Goal: Task Accomplishment & Management: Manage account settings

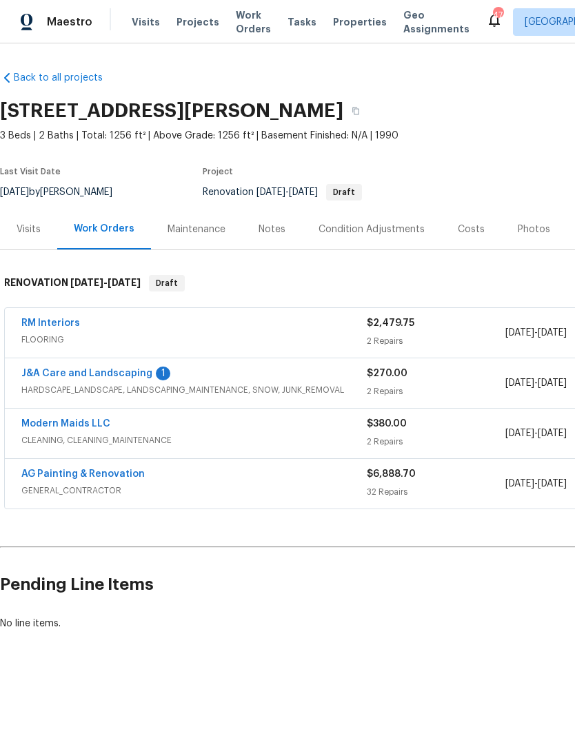
click at [135, 369] on link "J&A Care and Landscaping" at bounding box center [86, 374] width 131 height 10
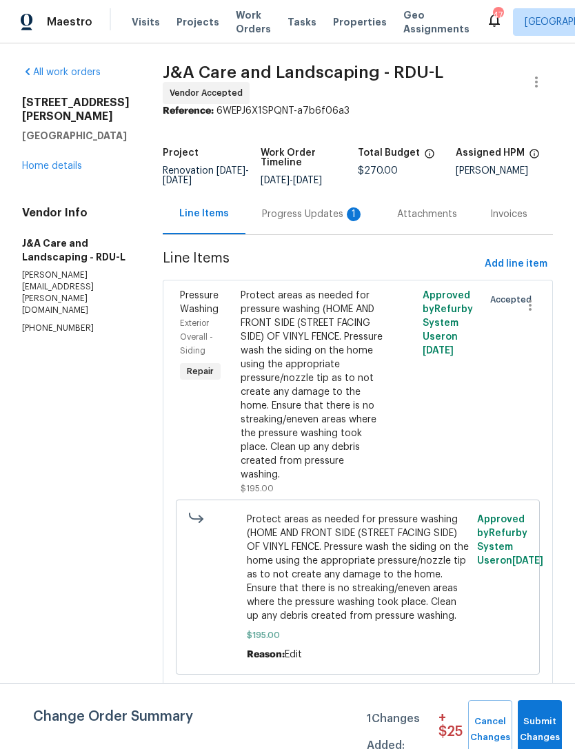
click at [299, 221] on div "Progress Updates 1" at bounding box center [313, 214] width 102 height 14
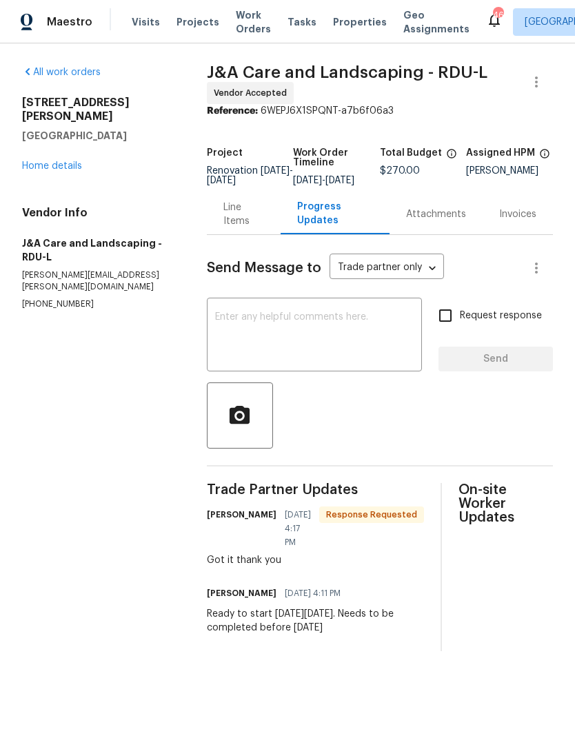
click at [61, 161] on link "Home details" at bounding box center [52, 166] width 60 height 10
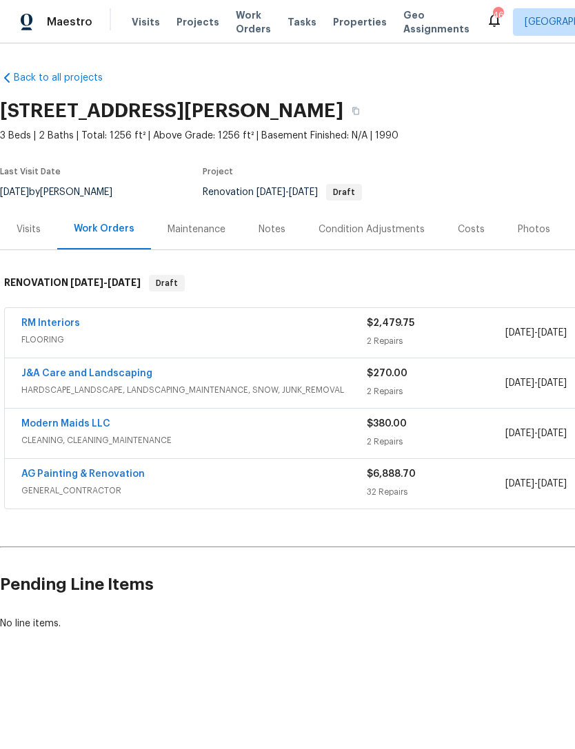
click at [73, 475] on link "AG Painting & Renovation" at bounding box center [82, 474] width 123 height 10
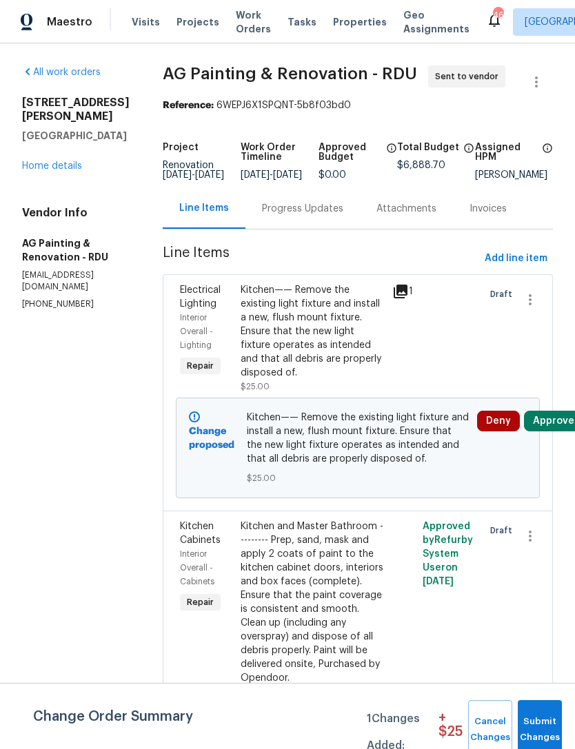
click at [538, 720] on span "Submit Changes" at bounding box center [539, 730] width 30 height 32
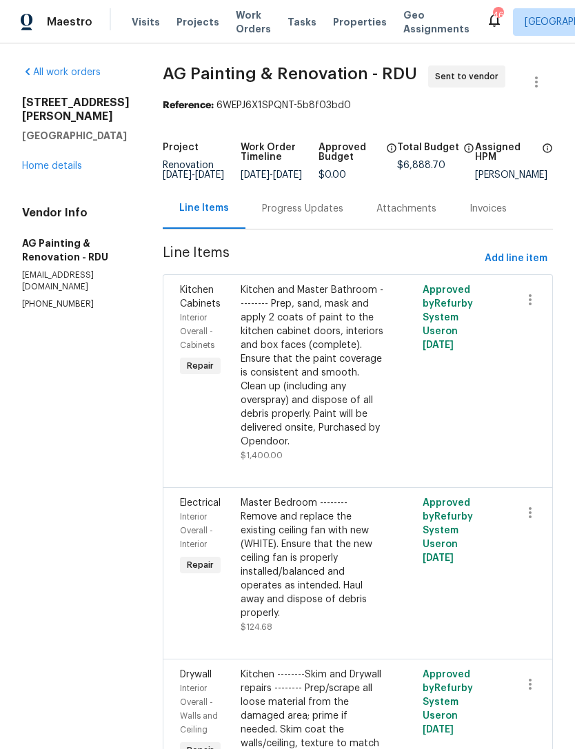
click at [51, 161] on link "Home details" at bounding box center [52, 166] width 60 height 10
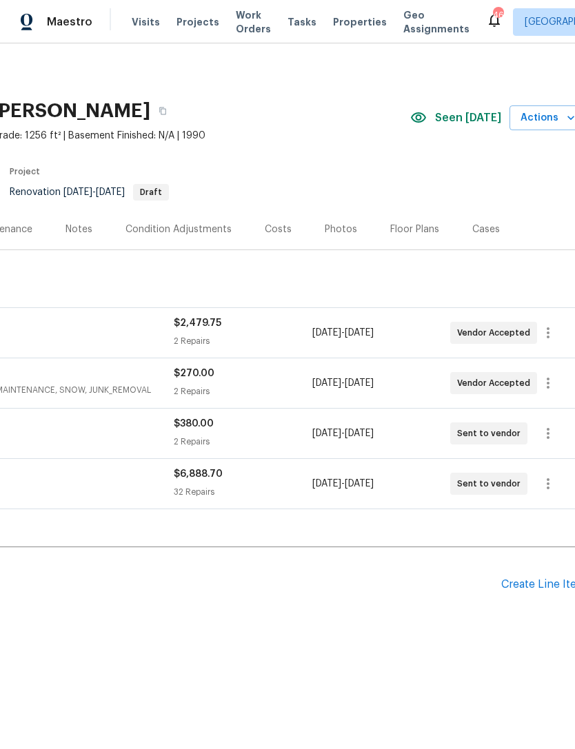
scroll to position [0, 192]
click at [274, 227] on div "Costs" at bounding box center [278, 230] width 27 height 14
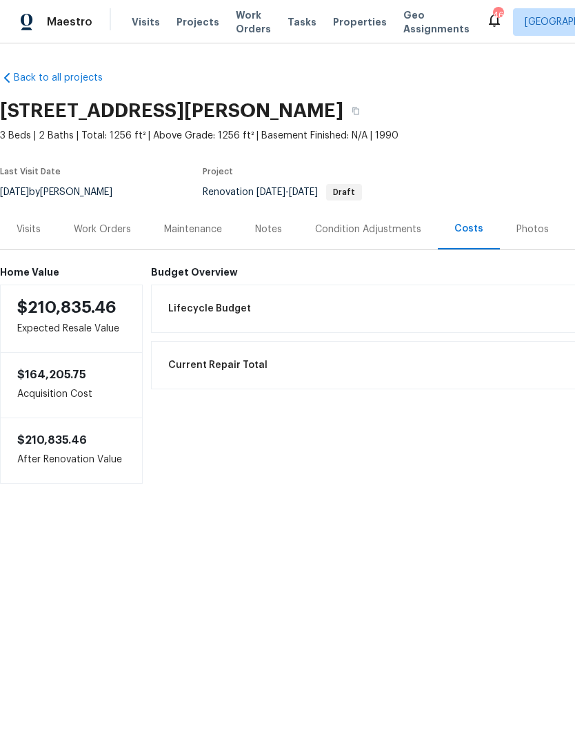
click at [94, 223] on div "Work Orders" at bounding box center [102, 230] width 57 height 14
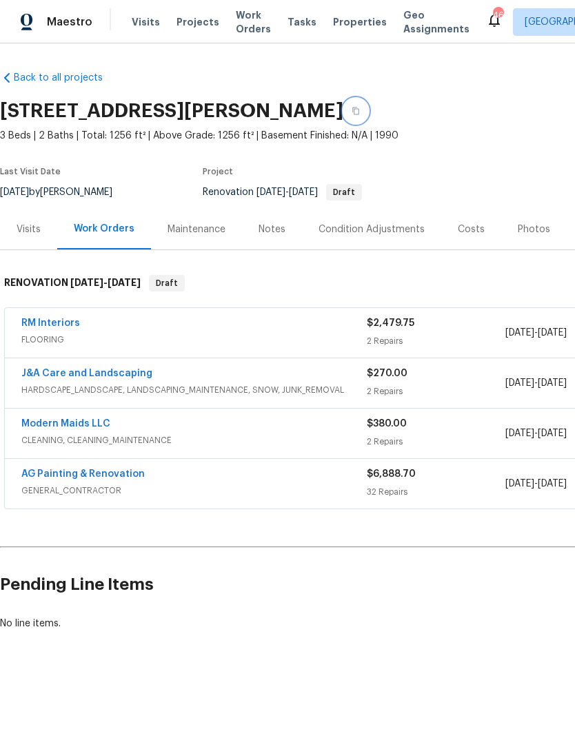
click at [360, 110] on icon "button" at bounding box center [355, 111] width 8 height 8
click at [360, 108] on icon "button" at bounding box center [355, 111] width 8 height 8
click at [263, 237] on div "Notes" at bounding box center [272, 229] width 60 height 41
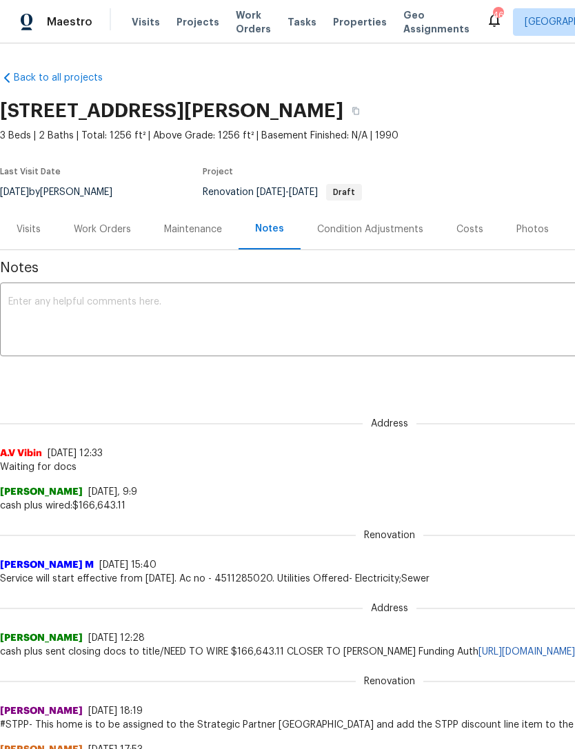
click at [158, 291] on div "x ​" at bounding box center [389, 321] width 779 height 70
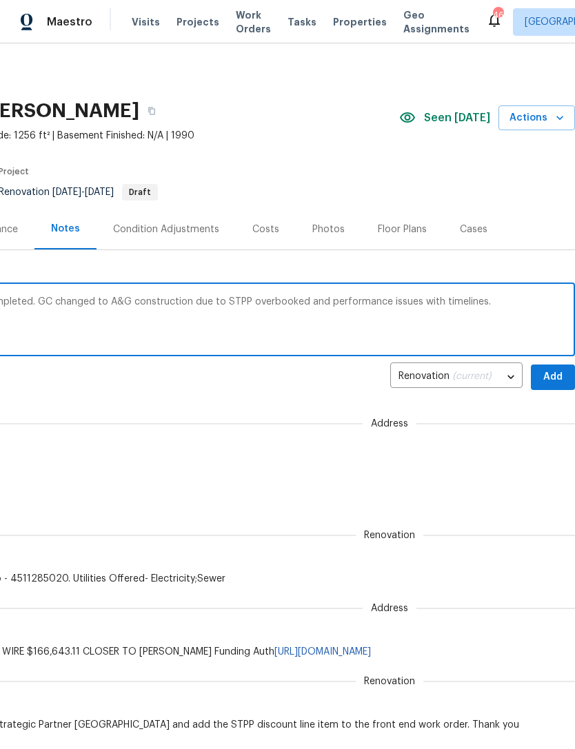
scroll to position [0, 204]
click at [491, 302] on textarea "Day 0 walk completed. Floor plan scan completed. GC changed to A&G construction…" at bounding box center [185, 321] width 762 height 48
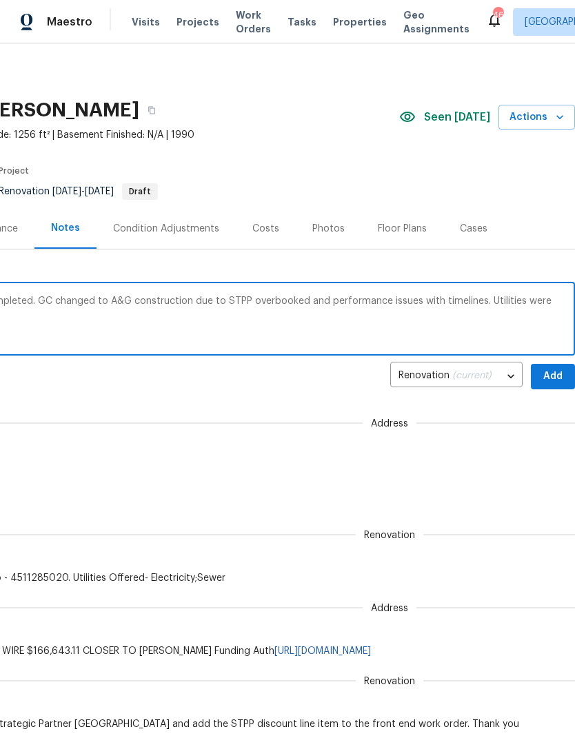
scroll to position [1, 204]
type textarea "Day 0 walk completed. Floor plan scan completed. GC changed to A&G construction…"
click at [555, 372] on span "Add" at bounding box center [553, 376] width 22 height 17
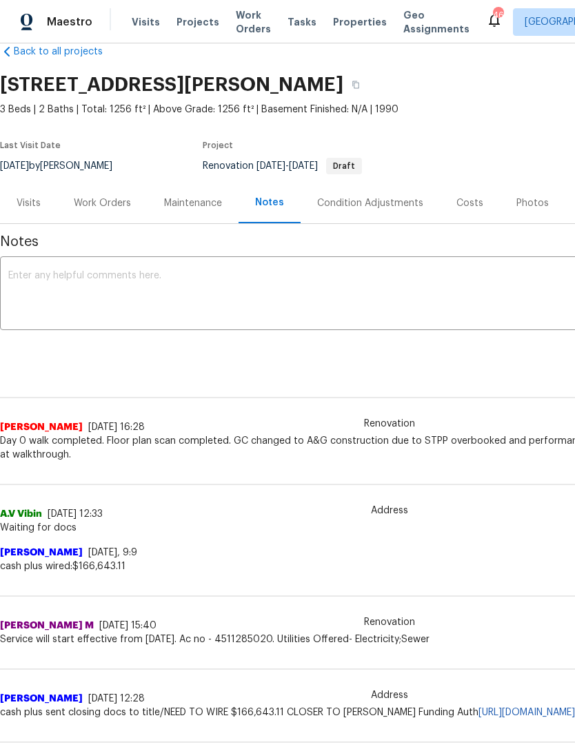
scroll to position [28, 0]
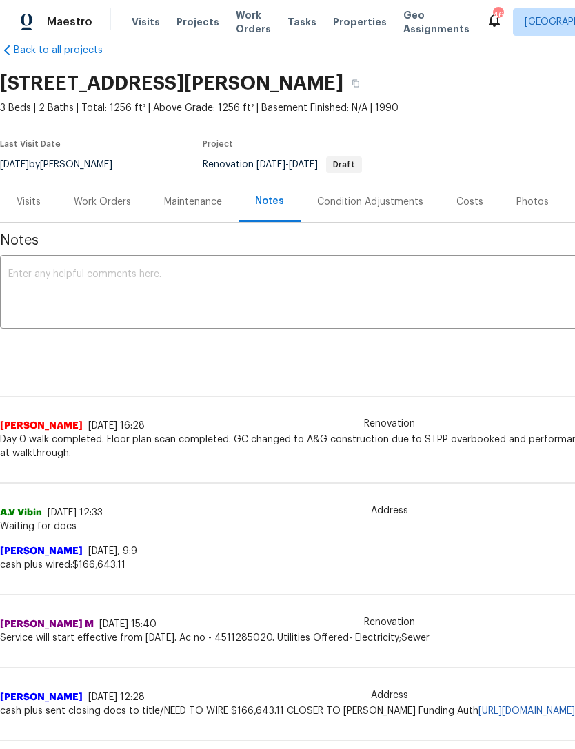
click at [92, 204] on div "Work Orders" at bounding box center [102, 202] width 57 height 14
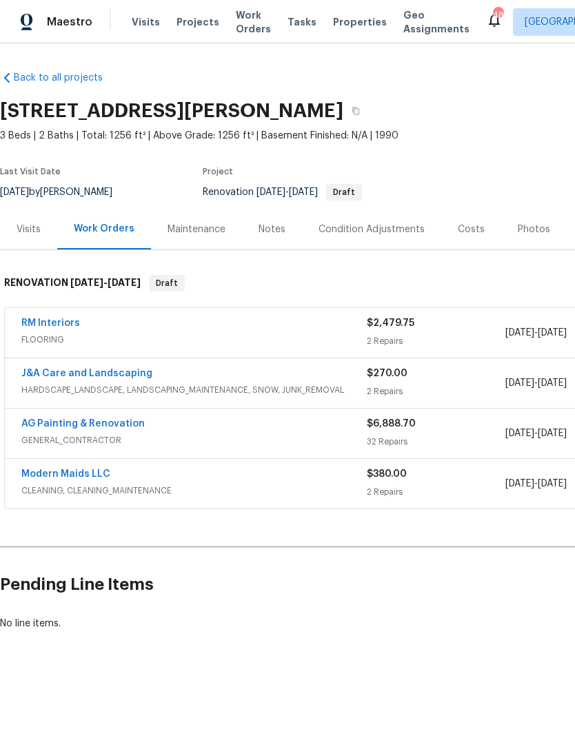
click at [89, 420] on link "AG Painting & Renovation" at bounding box center [82, 424] width 123 height 10
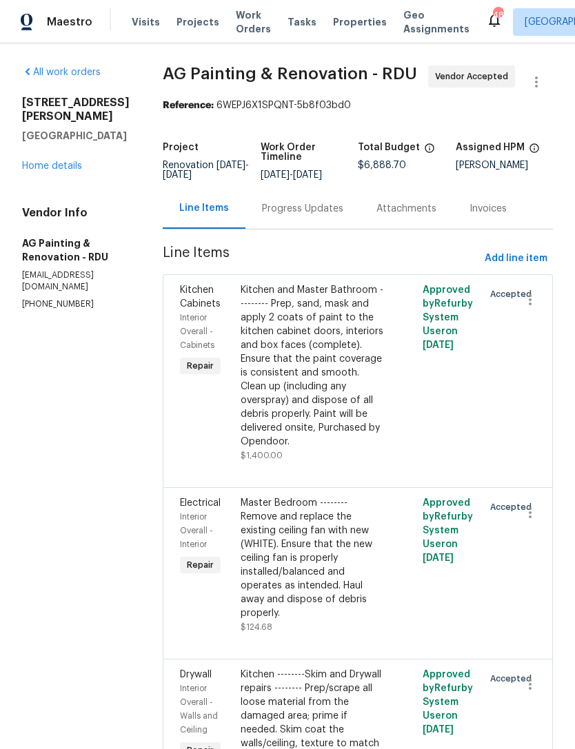
click at [316, 216] on div "Progress Updates" at bounding box center [302, 209] width 81 height 14
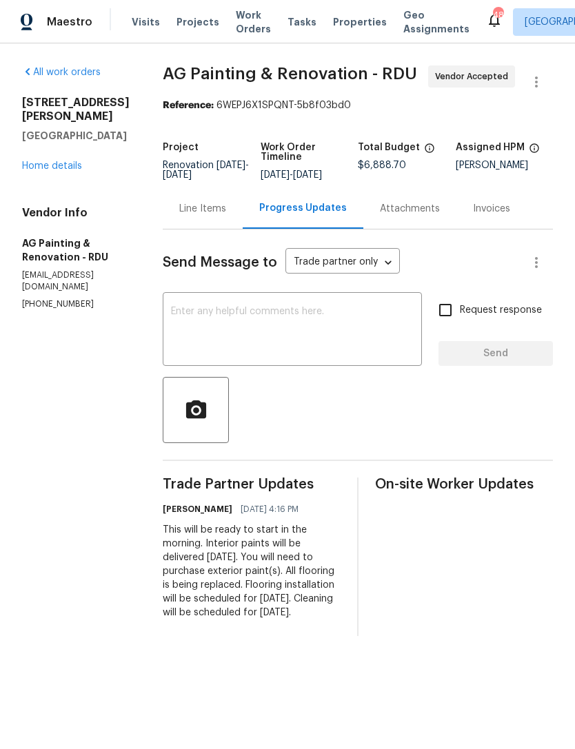
click at [283, 324] on textarea at bounding box center [292, 331] width 243 height 48
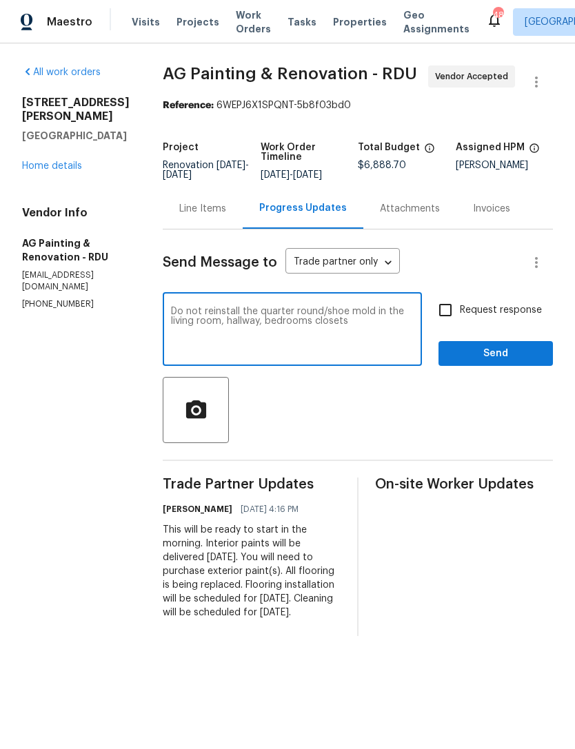
click at [373, 340] on textarea "Do not reinstall the quarter round/shoe mold in the living room, hallway, bedro…" at bounding box center [292, 331] width 243 height 48
click at [277, 350] on textarea "Do not reinstall the quarter round/shoe mold in the living room, hallway, bedro…" at bounding box center [292, 331] width 243 height 48
click at [236, 345] on textarea "Do not reinstall the quarter round/shoe mold in the living room, hallway, bedro…" at bounding box center [292, 331] width 243 height 48
click at [276, 355] on textarea "Do not reinstall the quarter round/shoe mold in the living room, hallway, bedro…" at bounding box center [292, 331] width 243 height 48
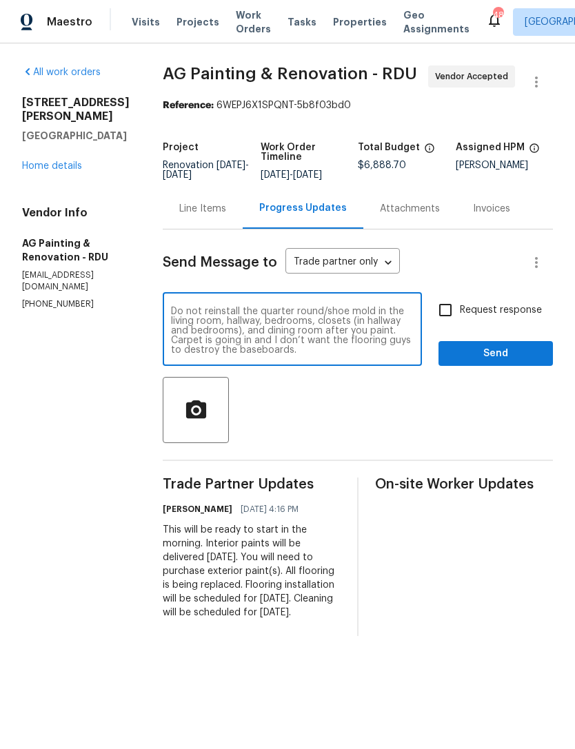
type textarea "Do not reinstall the quarter round/shoe mold in the living room, hallway, bedro…"
click at [451, 325] on input "Request response" at bounding box center [445, 310] width 29 height 29
checkbox input "true"
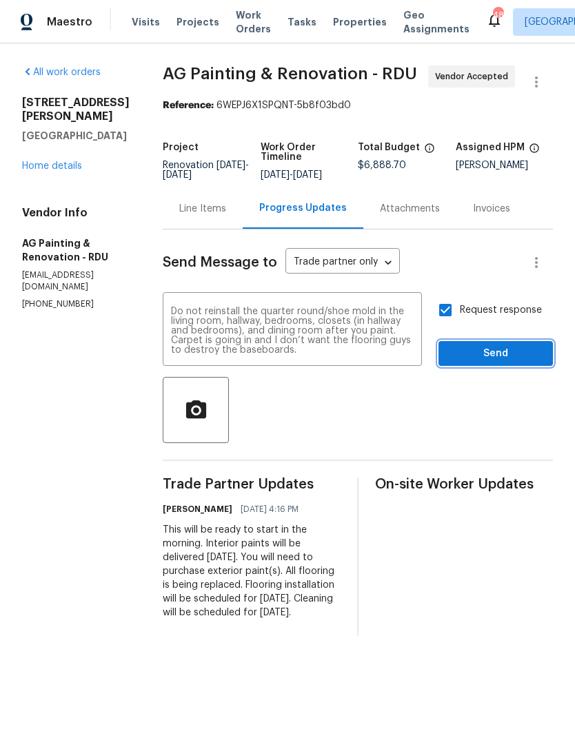
click at [491, 362] on span "Send" at bounding box center [495, 353] width 92 height 17
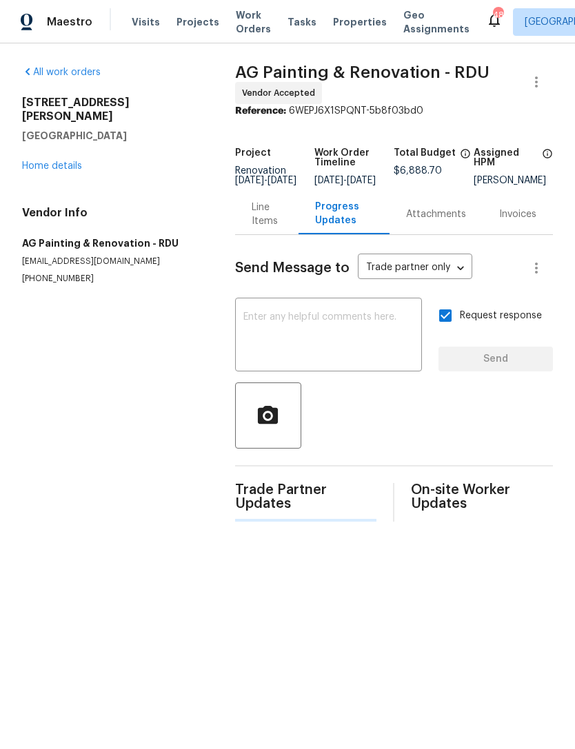
scroll to position [0, 0]
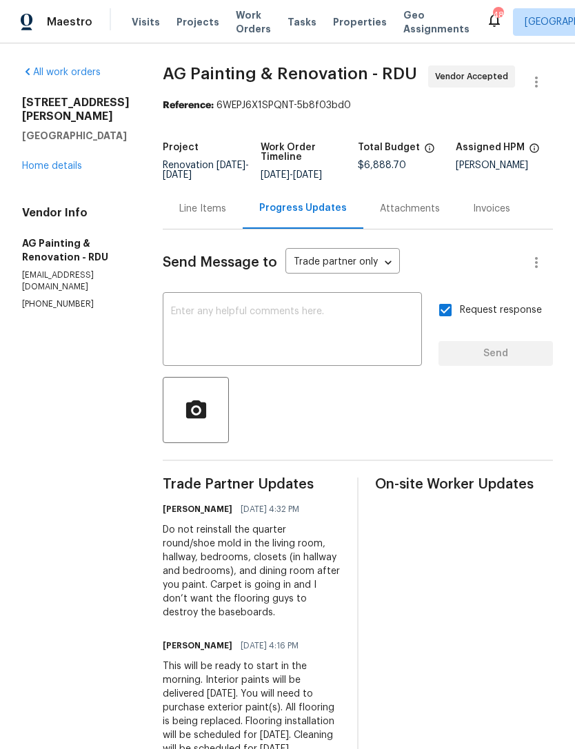
click at [53, 161] on link "Home details" at bounding box center [52, 166] width 60 height 10
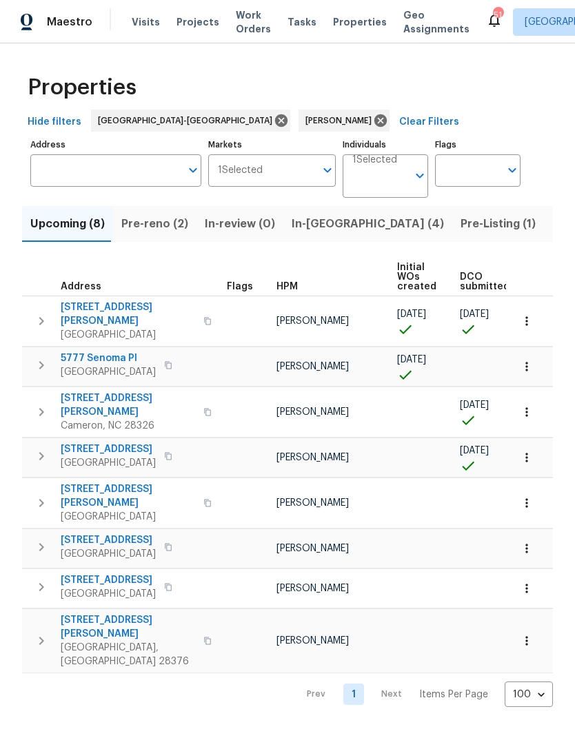
click at [157, 223] on span "Pre-reno (2)" at bounding box center [154, 223] width 67 height 19
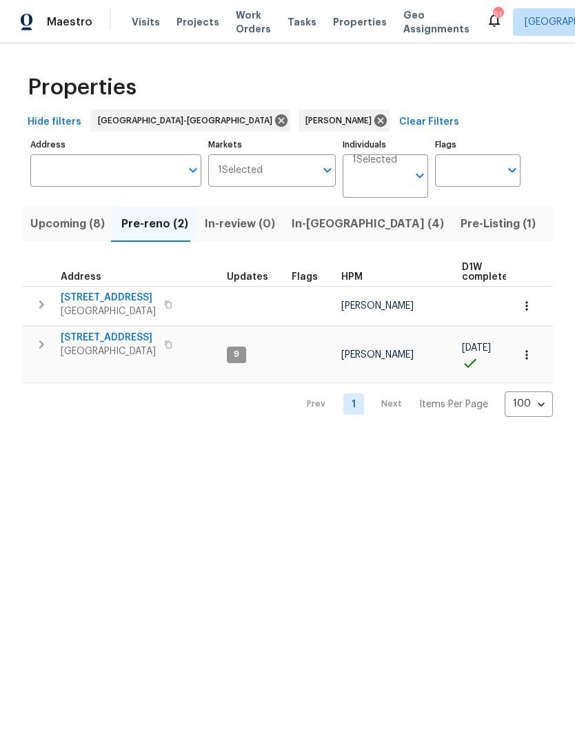
click at [63, 225] on span "Upcoming (8)" at bounding box center [67, 223] width 74 height 19
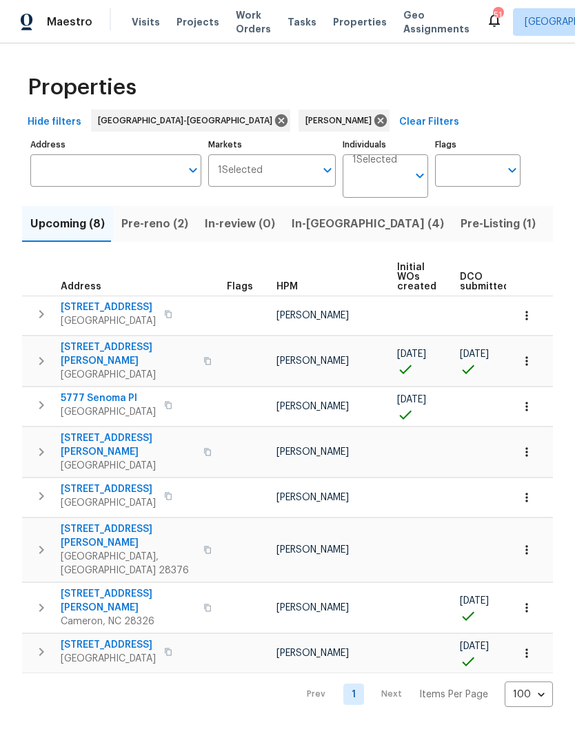
click at [152, 225] on span "Pre-reno (2)" at bounding box center [154, 223] width 67 height 19
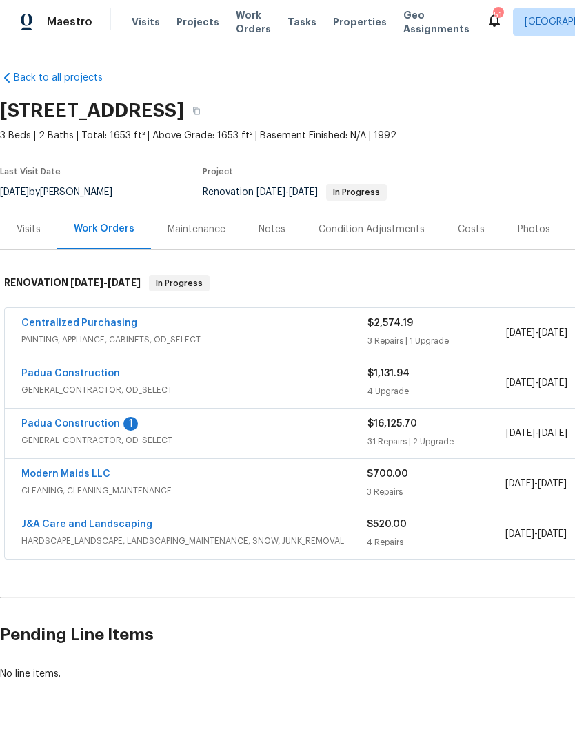
click at [110, 419] on link "Padua Construction" at bounding box center [70, 424] width 99 height 10
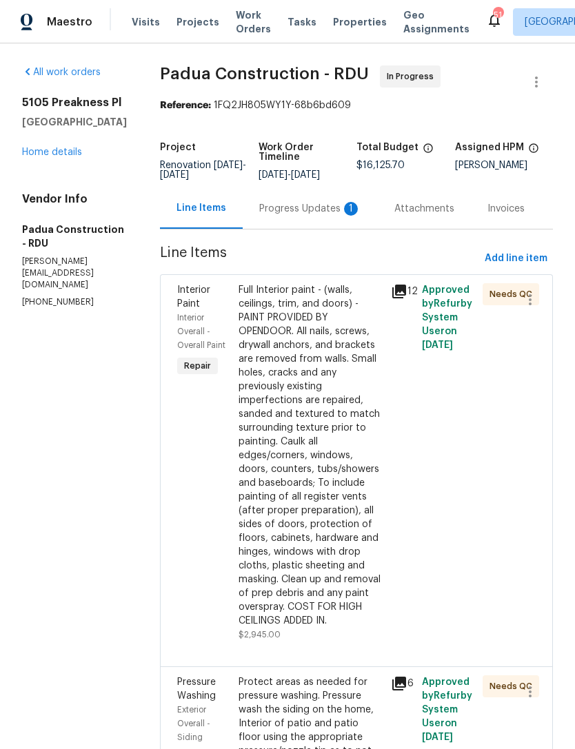
click at [287, 207] on div "Progress Updates 1" at bounding box center [310, 209] width 102 height 14
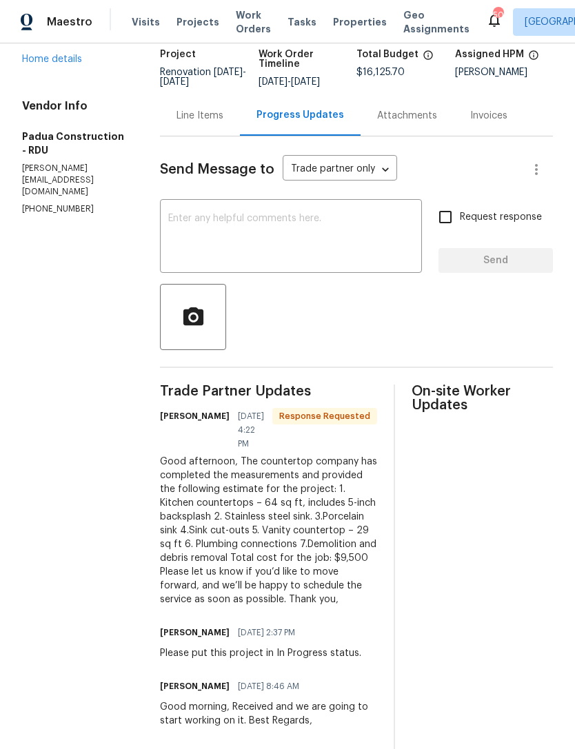
scroll to position [99, 0]
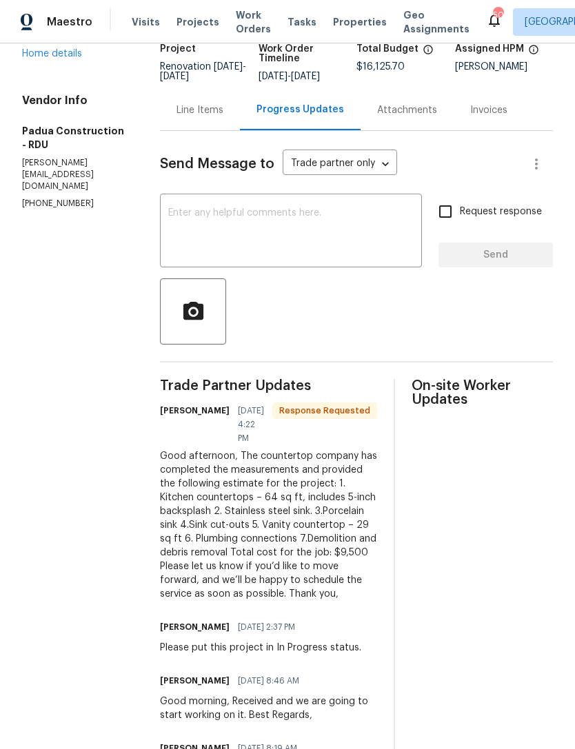
click at [176, 110] on div "Line Items" at bounding box center [199, 110] width 47 height 14
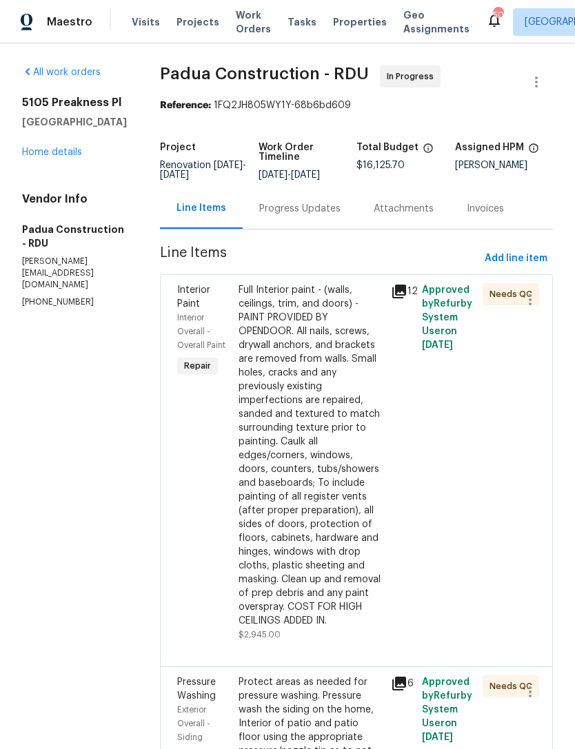
click at [67, 157] on link "Home details" at bounding box center [52, 152] width 60 height 10
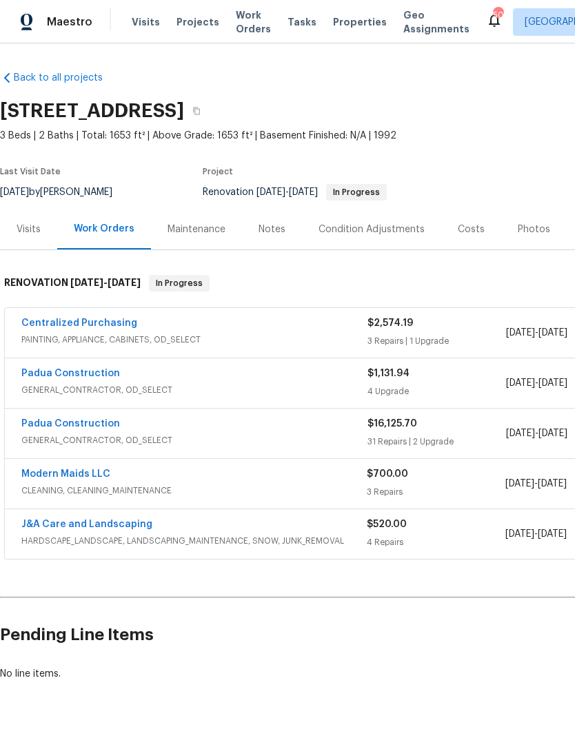
click at [361, 229] on div "Condition Adjustments" at bounding box center [371, 230] width 106 height 14
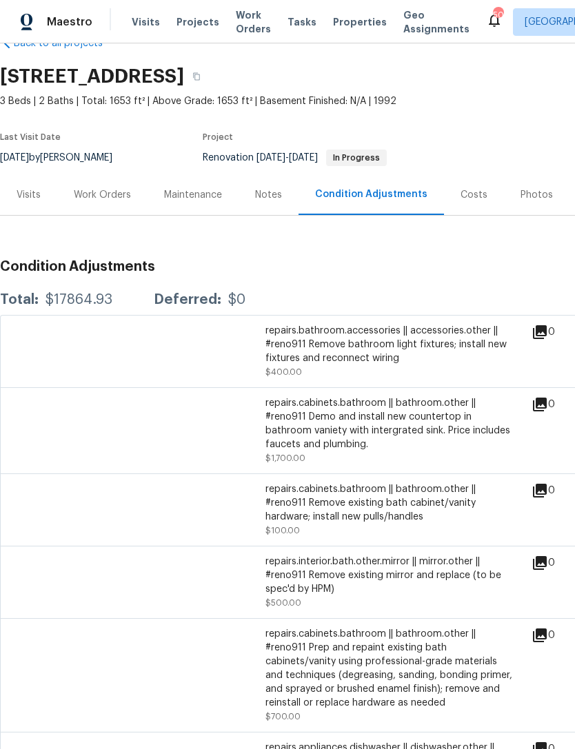
scroll to position [35, 0]
click at [102, 196] on div "Work Orders" at bounding box center [102, 194] width 57 height 14
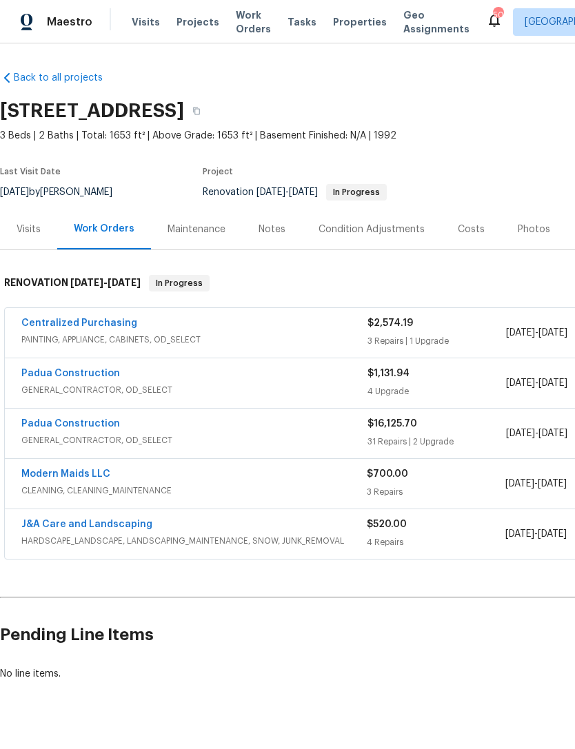
click at [87, 425] on link "Padua Construction" at bounding box center [70, 424] width 99 height 10
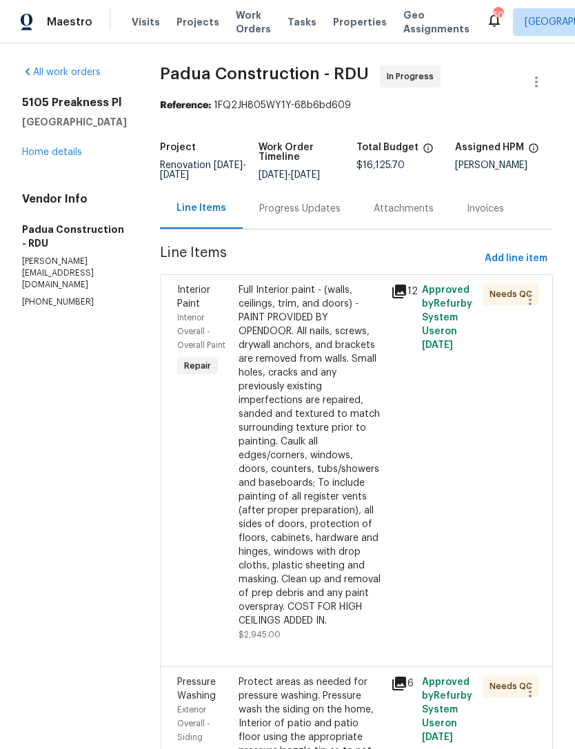
click at [51, 157] on link "Home details" at bounding box center [52, 152] width 60 height 10
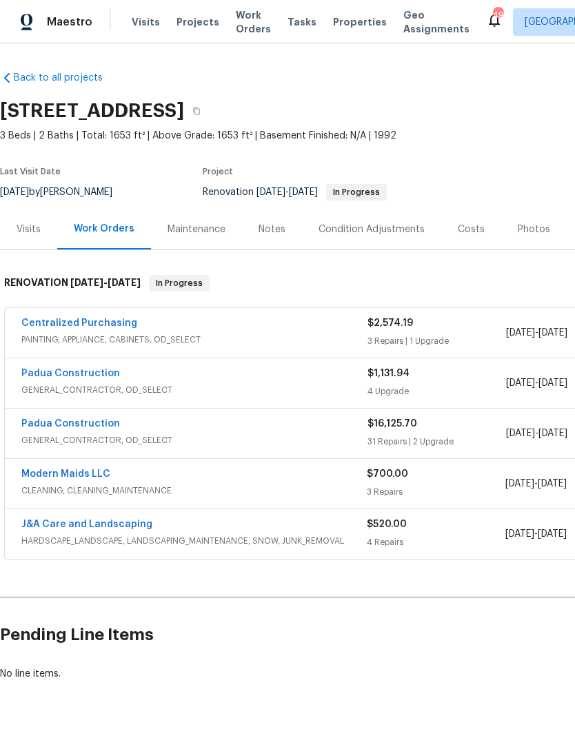
click at [97, 425] on link "Padua Construction" at bounding box center [70, 424] width 99 height 10
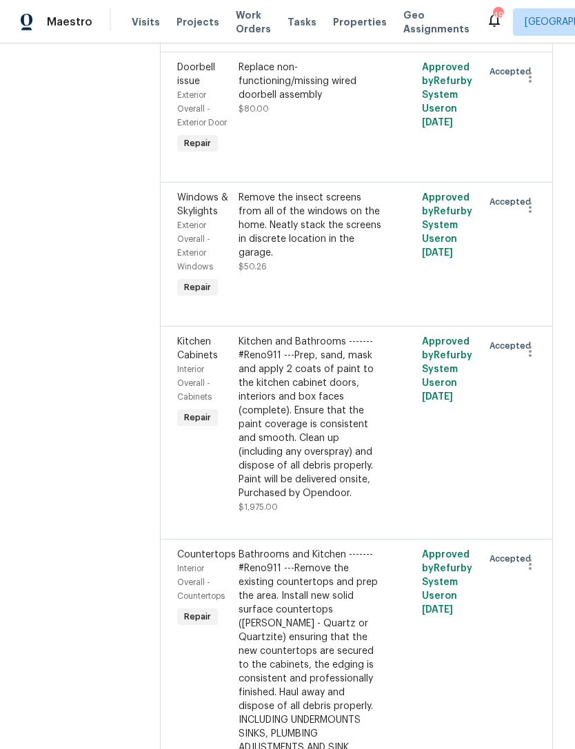
scroll to position [5465, 0]
click at [309, 547] on div "Bathrooms and Kitchen ------- #Reno911 ---Remove the existing countertops and p…" at bounding box center [310, 657] width 145 height 220
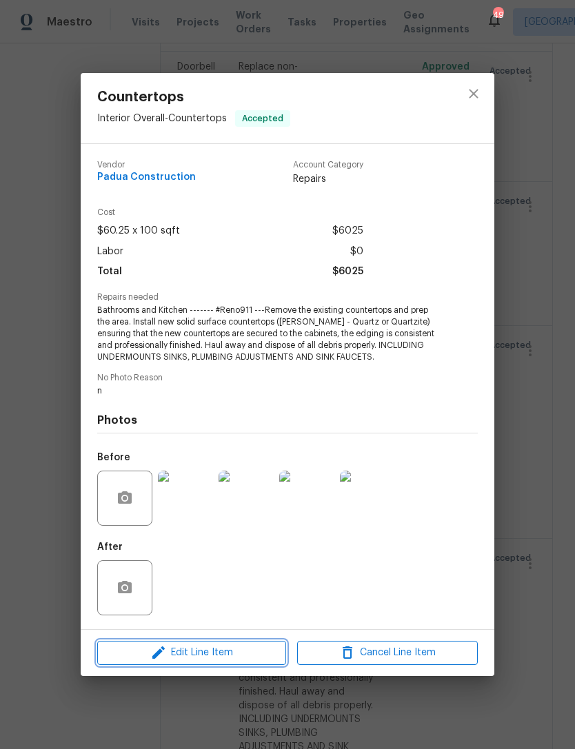
click at [223, 654] on span "Edit Line Item" at bounding box center [191, 652] width 181 height 17
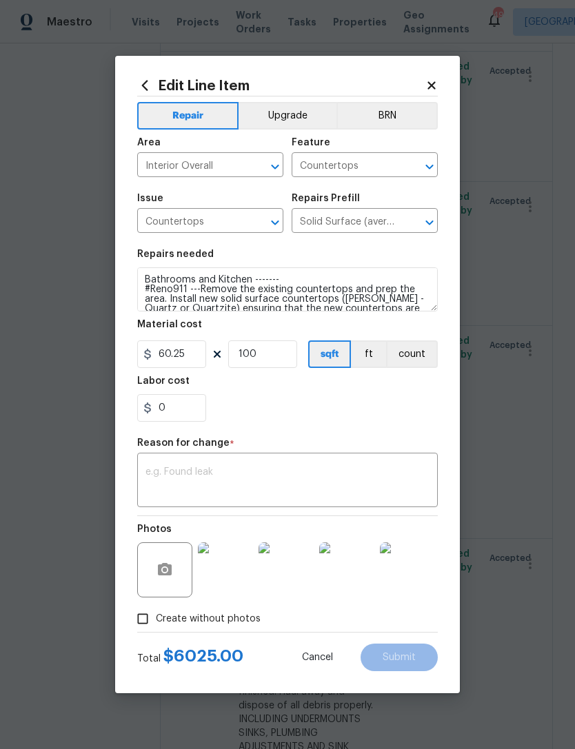
click at [427, 365] on button "count" at bounding box center [412, 354] width 52 height 28
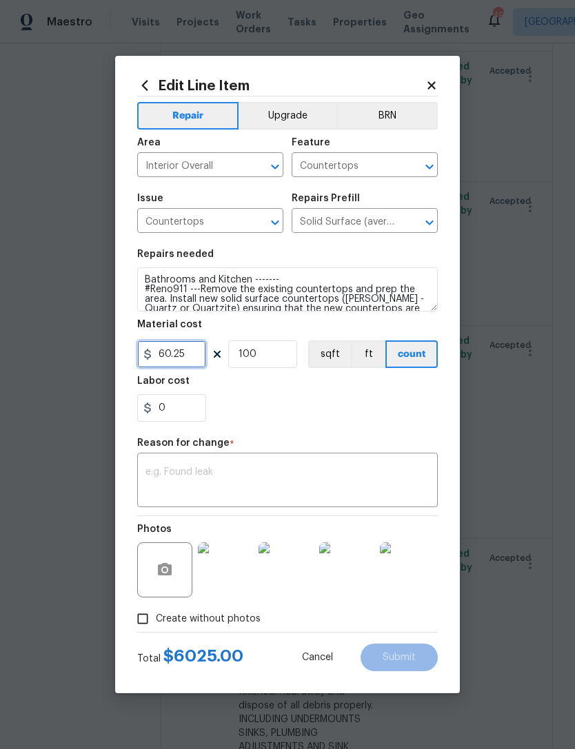
click at [201, 362] on input "60.25" at bounding box center [171, 354] width 69 height 28
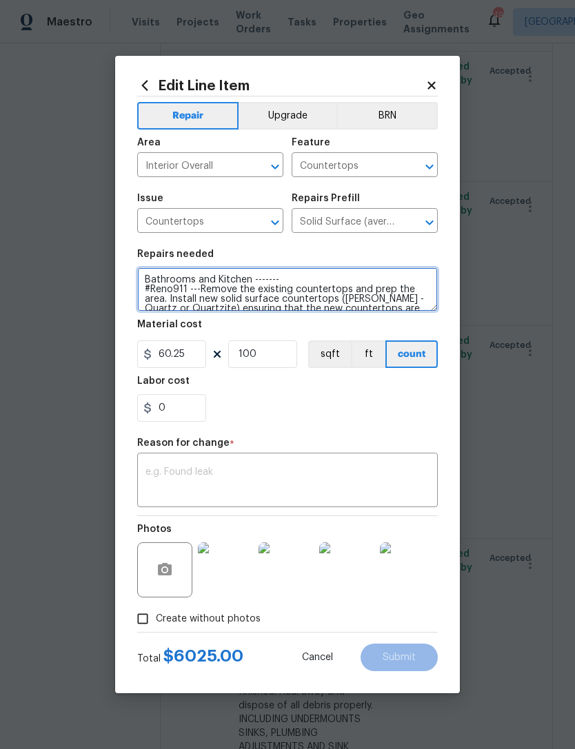
click at [254, 277] on textarea "Bathrooms and Kitchen ------- #Reno911 ---Remove the existing countertops and p…" at bounding box center [287, 289] width 300 height 44
type textarea "Kitchen ------- #Reno911 ---Remove the existing countertops and prep the area. …"
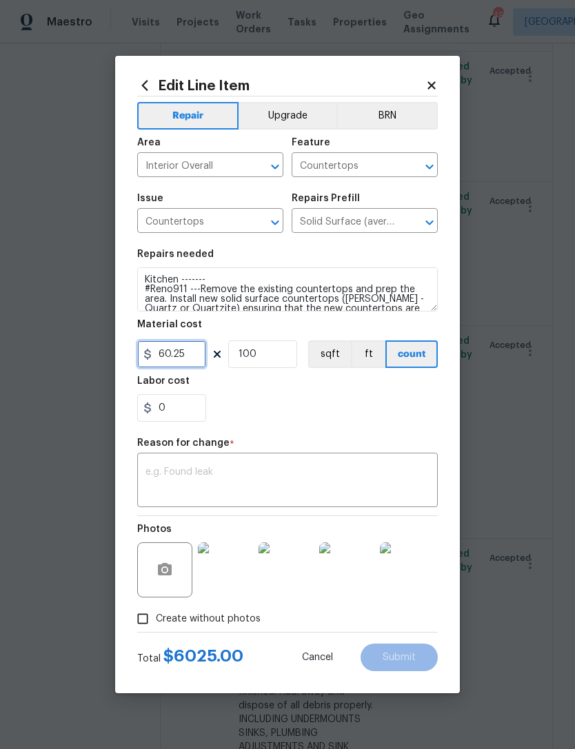
click at [197, 360] on input "60.25" at bounding box center [171, 354] width 69 height 28
type input "6480"
click at [283, 358] on input "100" at bounding box center [262, 354] width 69 height 28
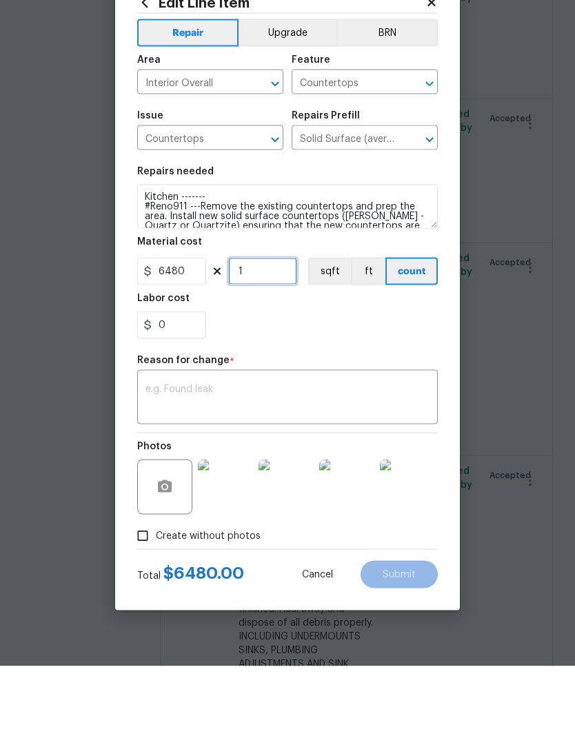
type input "1"
click at [287, 467] on textarea at bounding box center [287, 481] width 284 height 29
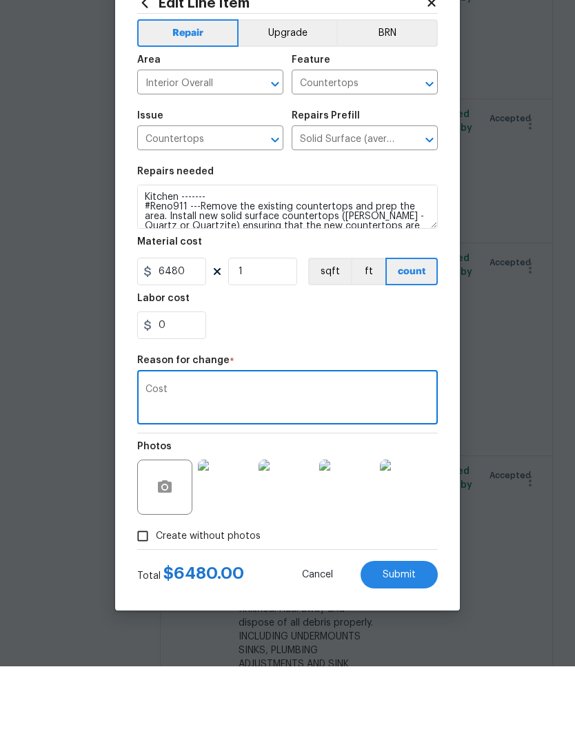
type textarea "Cost"
click at [260, 394] on div "0" at bounding box center [287, 408] width 300 height 28
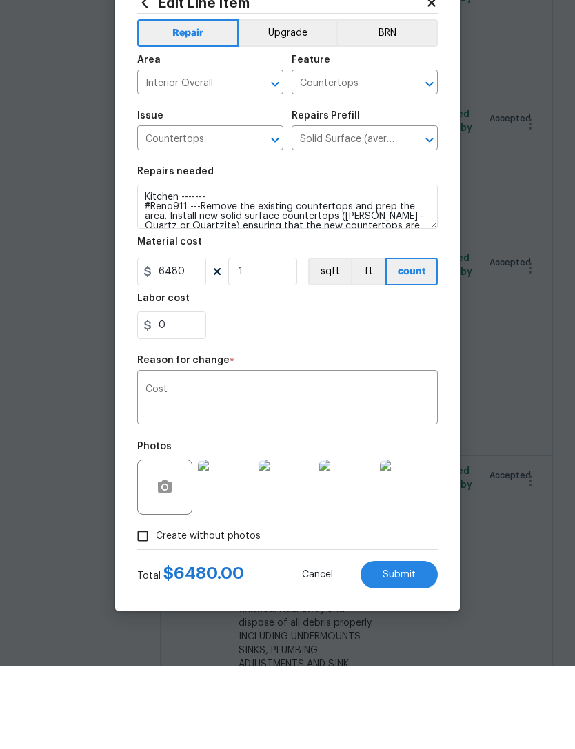
scroll to position [44, 0]
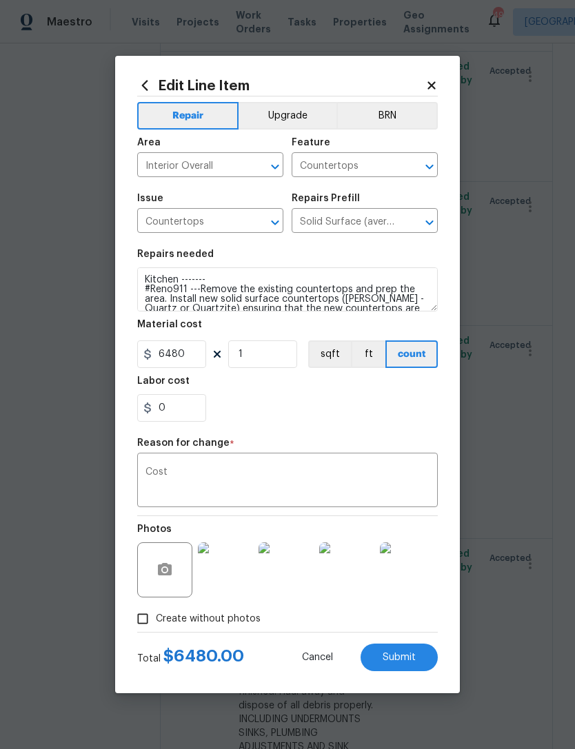
click at [409, 655] on span "Submit" at bounding box center [398, 658] width 33 height 10
type textarea "Bathrooms and Kitchen ------- #Reno911 ---Remove the existing countertops and p…"
type input "100"
type input "60.25"
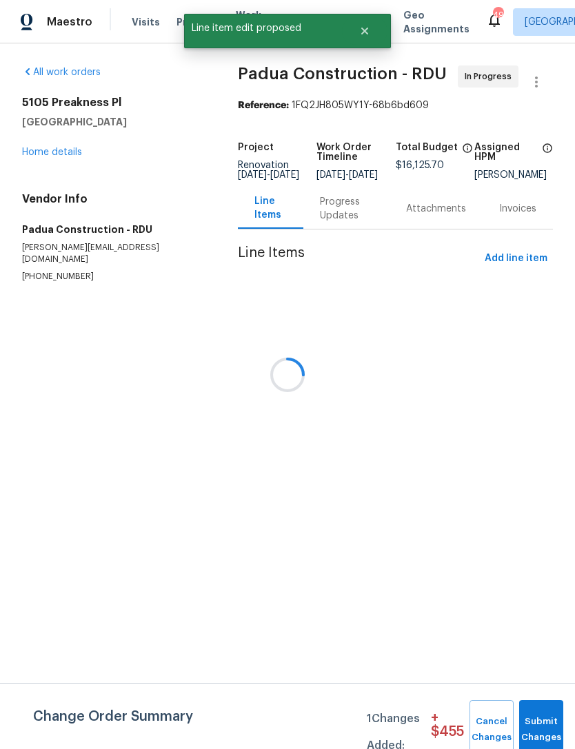
scroll to position [0, 0]
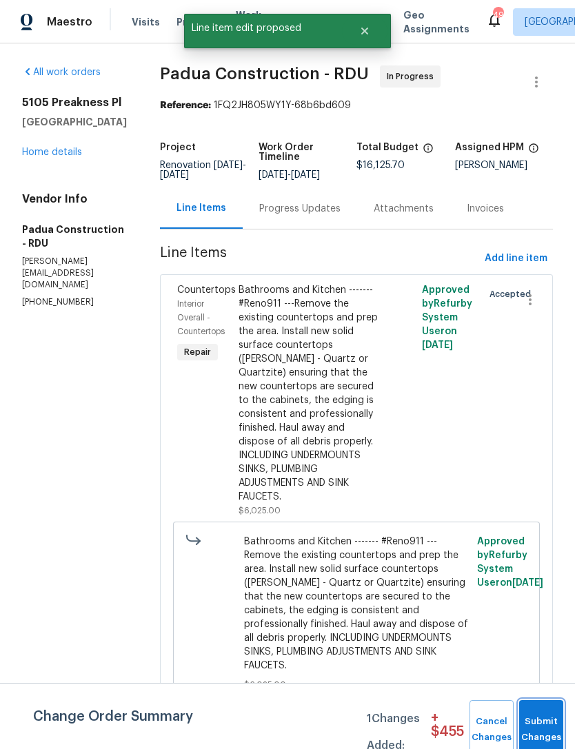
click at [544, 717] on button "Submit Changes" at bounding box center [541, 729] width 44 height 59
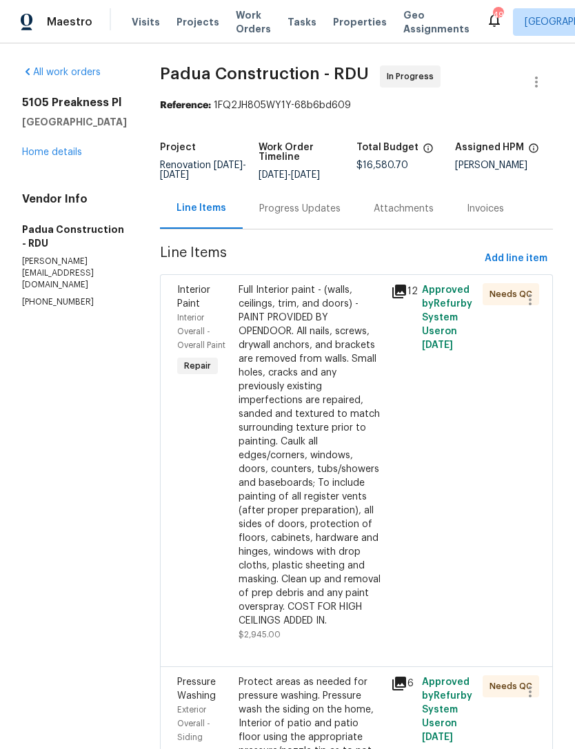
click at [40, 157] on link "Home details" at bounding box center [52, 152] width 60 height 10
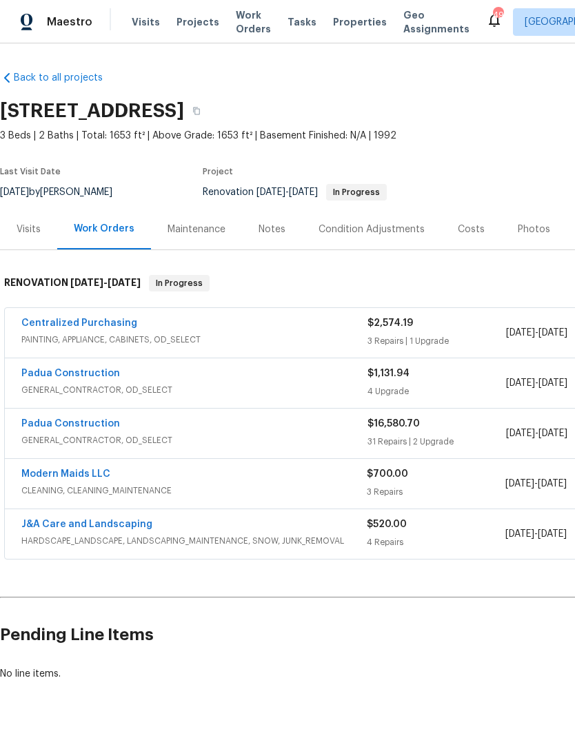
click at [376, 233] on div "Condition Adjustments" at bounding box center [371, 230] width 106 height 14
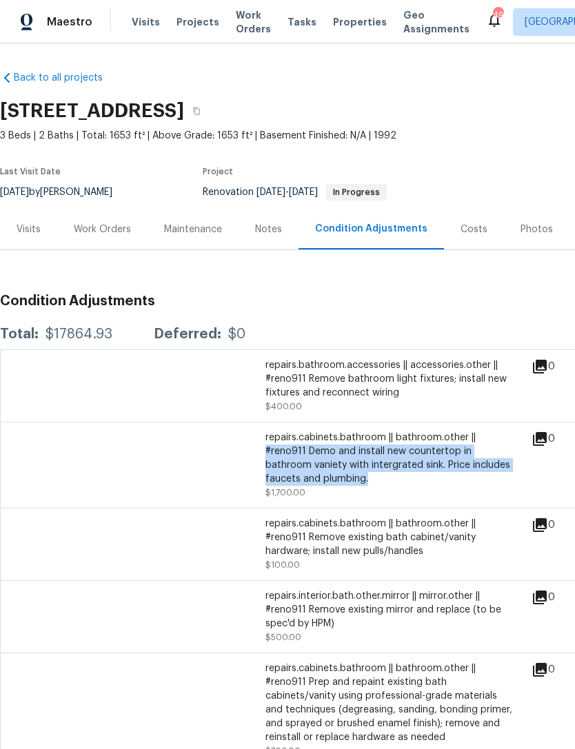
copy div "#reno911 Demo and install new countertop in bathroom vaniety with intergrated s…"
click at [95, 231] on div "Work Orders" at bounding box center [102, 230] width 57 height 14
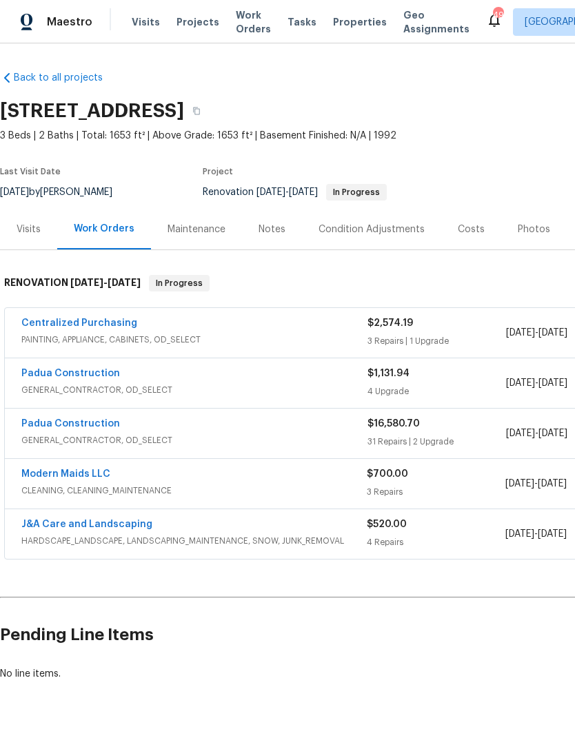
click at [91, 422] on link "Padua Construction" at bounding box center [70, 424] width 99 height 10
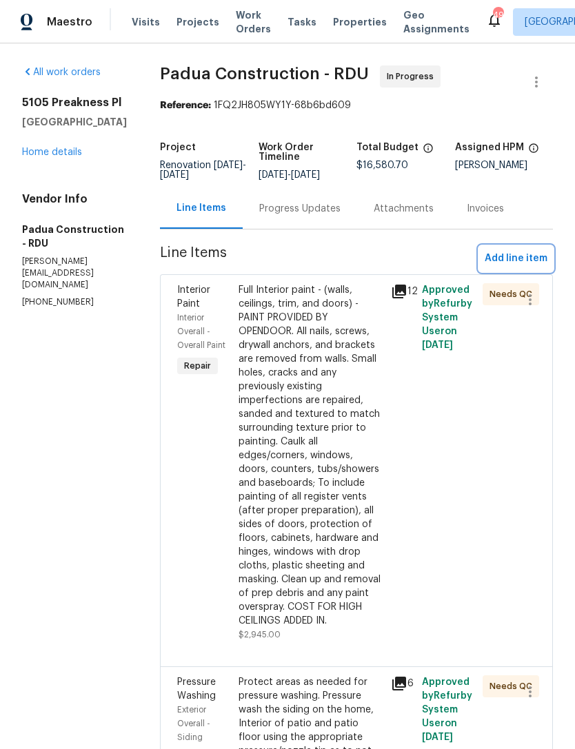
click at [511, 262] on span "Add line item" at bounding box center [515, 258] width 63 height 17
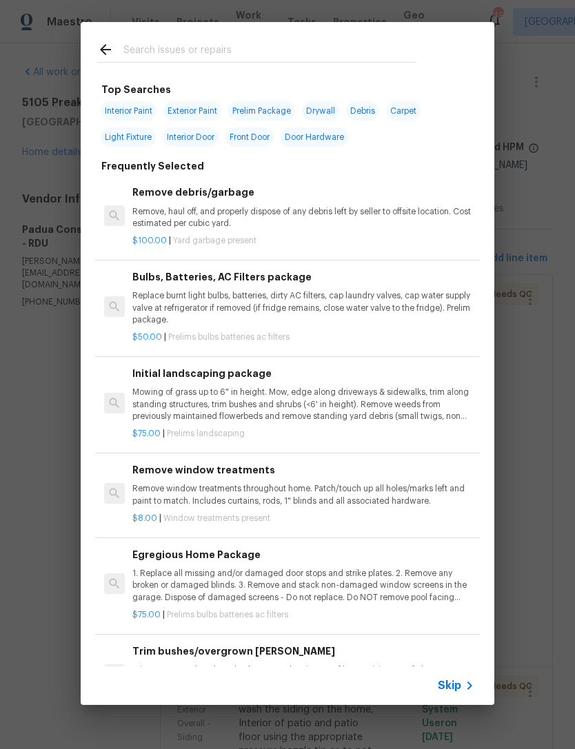
click at [188, 52] on input "text" at bounding box center [269, 51] width 292 height 21
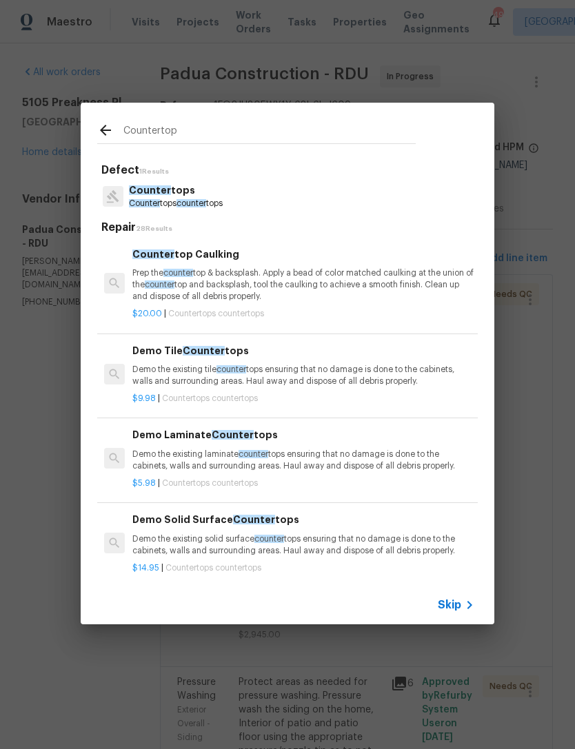
type input "Countertop"
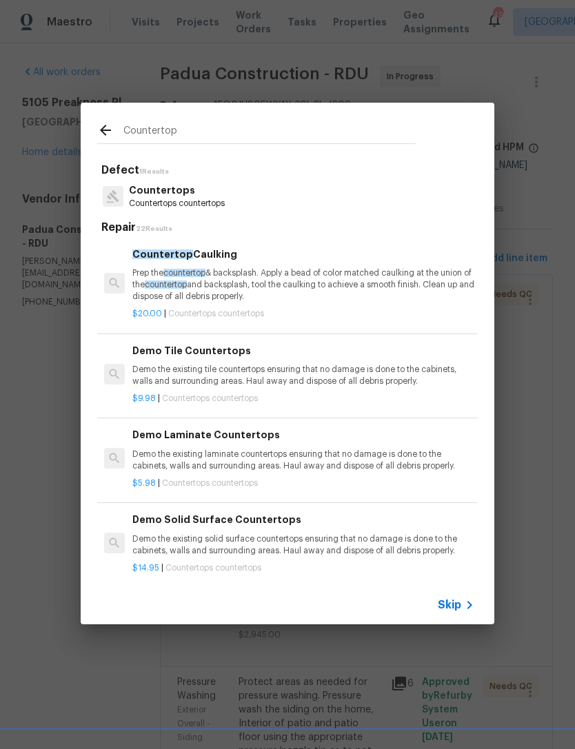
click at [194, 202] on p "Countertops countertops" at bounding box center [177, 204] width 96 height 12
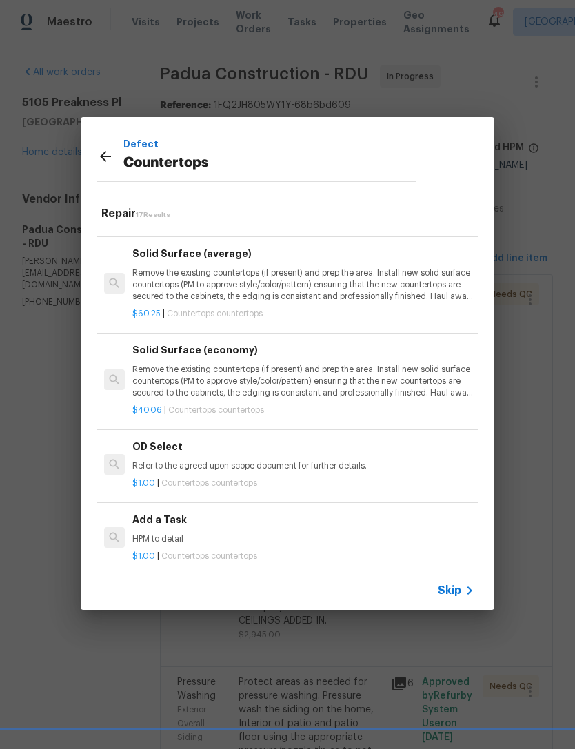
scroll to position [1192, 0]
click at [166, 513] on h6 "Add a Task" at bounding box center [303, 520] width 342 height 15
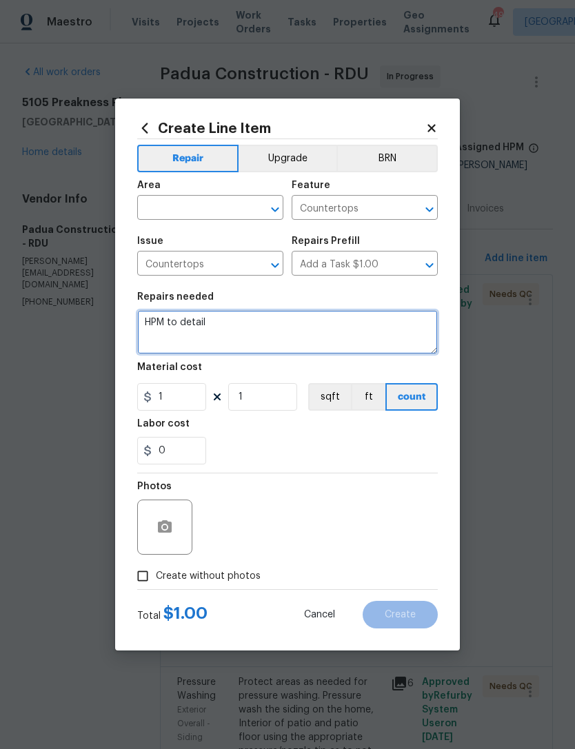
click at [158, 330] on textarea "HPM to detail" at bounding box center [287, 332] width 300 height 44
click at [158, 321] on textarea "HPM to detail" at bounding box center [287, 332] width 300 height 44
click at [157, 321] on textarea "HPM to detail" at bounding box center [287, 332] width 300 height 44
click at [161, 316] on textarea "HPM to detail" at bounding box center [287, 332] width 300 height 44
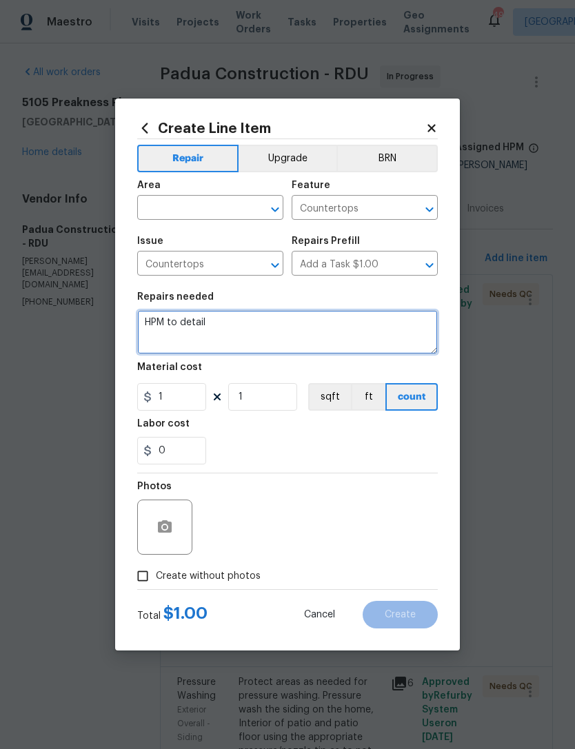
paste textarea "#reno911 Demo and install new countertop in bathroom vaniety with intergrated s…"
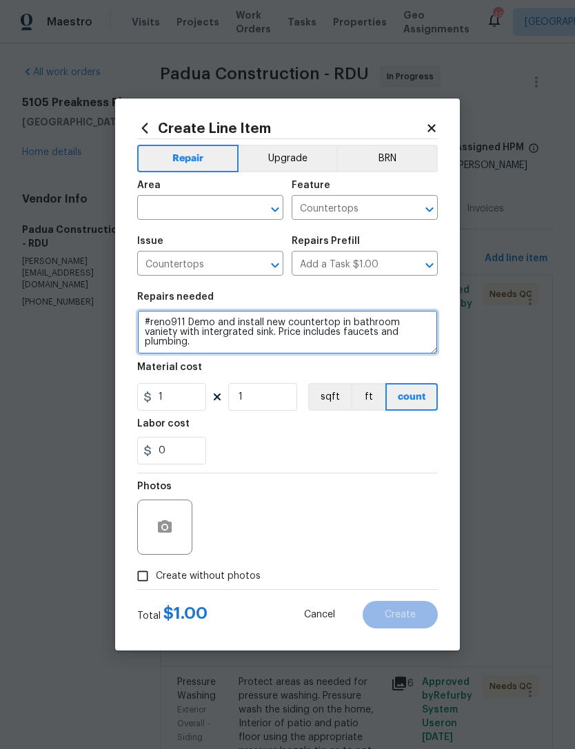
click at [145, 322] on textarea "#reno911 Demo and install new countertop in bathroom vaniety with intergrated s…" at bounding box center [287, 332] width 300 height 44
click at [221, 318] on textarea "#reno911 Demo and install new countertop in bathroom vaniety with intergrated s…" at bounding box center [287, 332] width 300 height 44
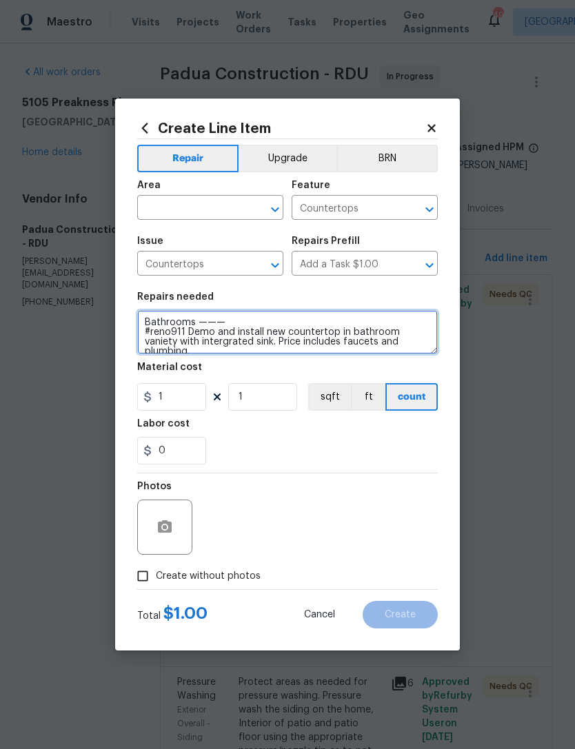
type textarea "Bathrooms ——— #reno911 Demo and install new countertop in bathroom vaniety with…"
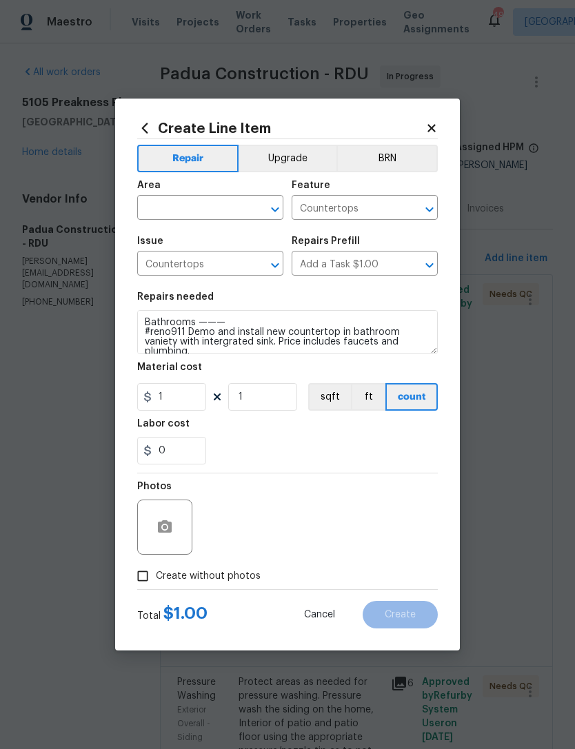
click at [285, 449] on div "0" at bounding box center [287, 451] width 300 height 28
click at [179, 398] on input "1" at bounding box center [171, 397] width 69 height 28
type input "1000"
click at [320, 444] on div "0" at bounding box center [287, 451] width 300 height 28
click at [187, 198] on input "text" at bounding box center [190, 208] width 107 height 21
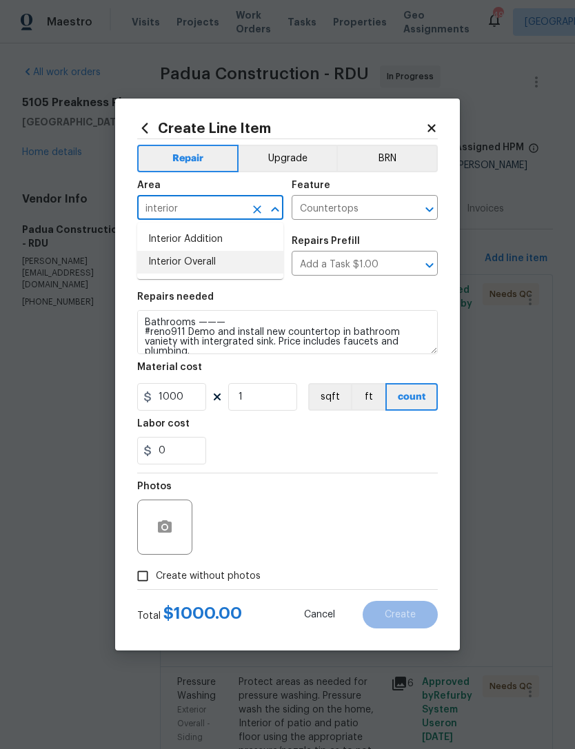
click at [209, 269] on li "Interior Overall" at bounding box center [210, 262] width 146 height 23
type input "Interior Overall"
click at [192, 400] on input "1000" at bounding box center [171, 397] width 69 height 28
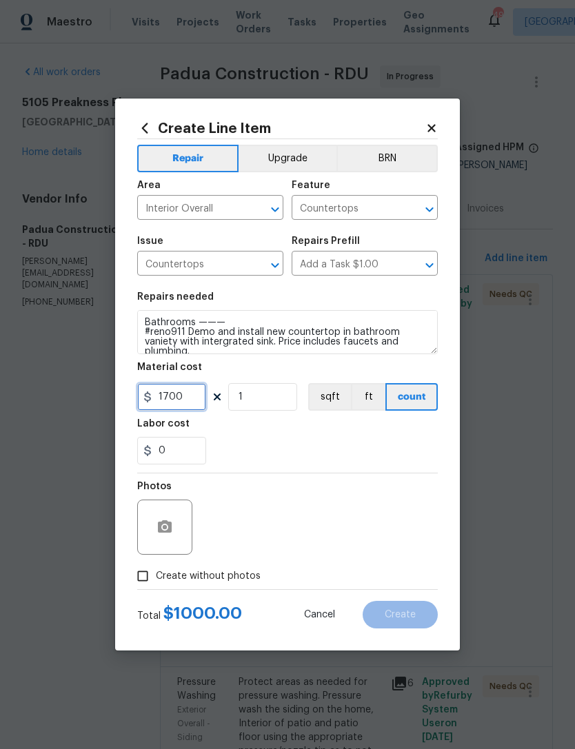
type input "1700"
click at [289, 464] on div "0" at bounding box center [287, 451] width 300 height 28
click at [211, 580] on span "Create without photos" at bounding box center [208, 576] width 105 height 14
click at [156, 580] on input "Create without photos" at bounding box center [143, 576] width 26 height 26
checkbox input "true"
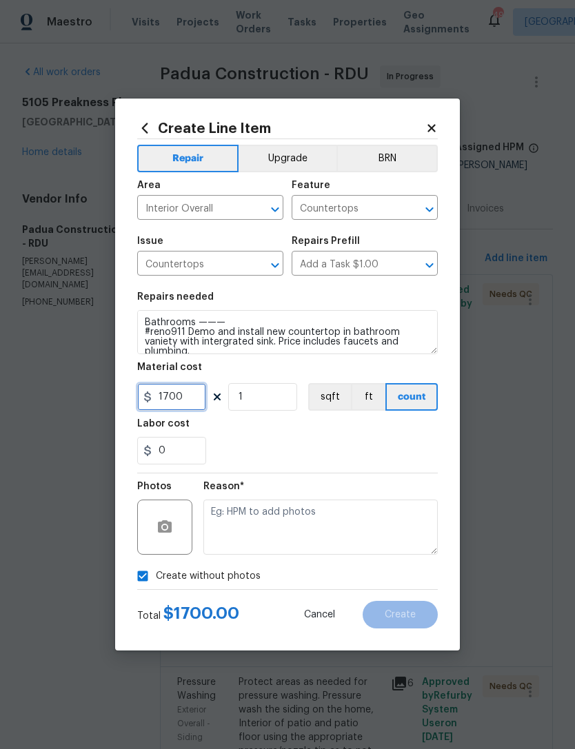
click at [195, 393] on input "1700" at bounding box center [171, 397] width 69 height 28
type input "1700"
click at [341, 427] on div "Labor cost" at bounding box center [287, 428] width 300 height 18
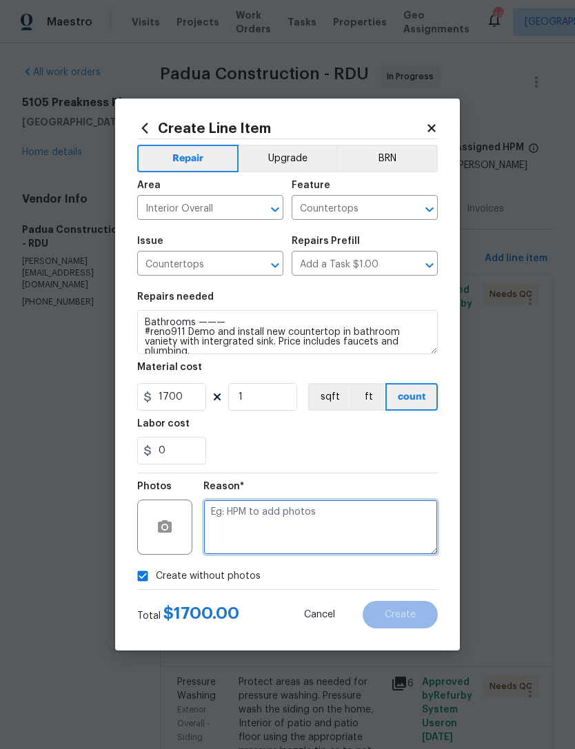
click at [287, 522] on textarea at bounding box center [320, 527] width 234 height 55
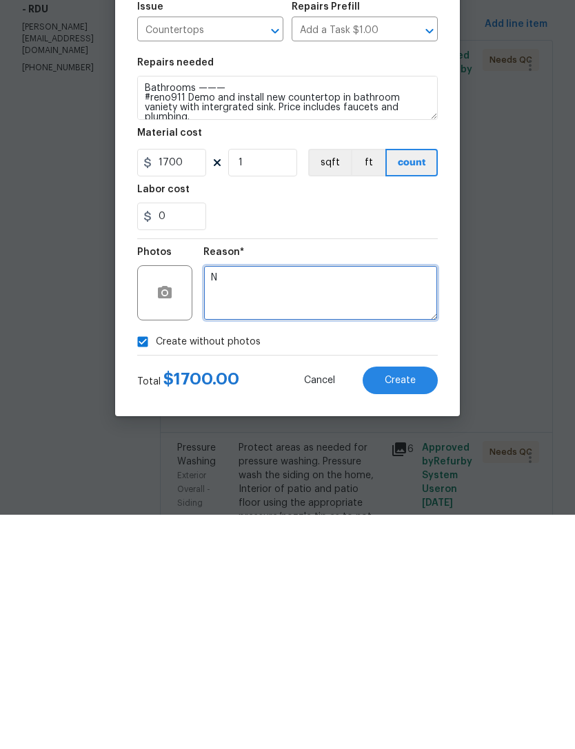
type textarea "N"
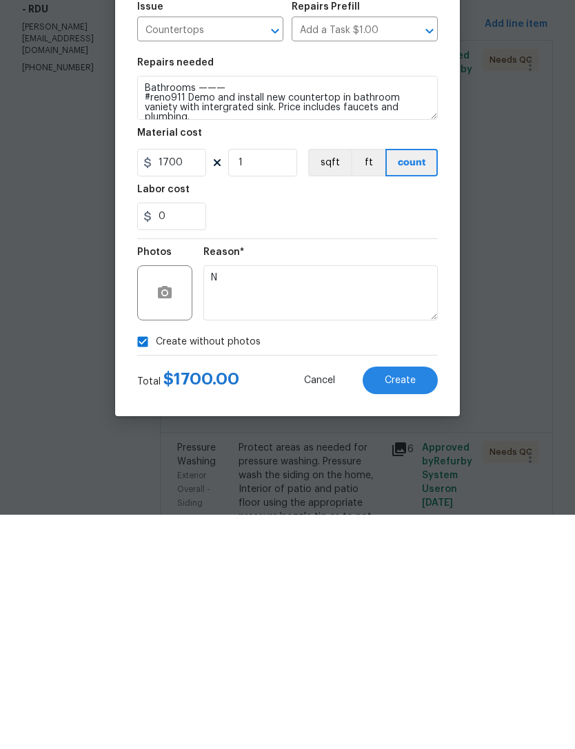
click at [278, 437] on div "0" at bounding box center [287, 451] width 300 height 28
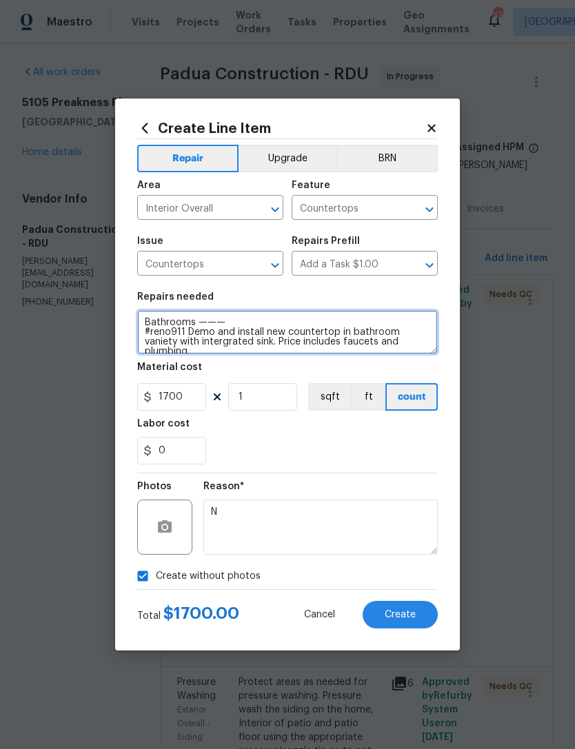
click at [185, 329] on textarea "Bathrooms ——— #reno911 Demo and install new countertop in bathroom vaniety with…" at bounding box center [287, 332] width 300 height 44
type textarea "Bathrooms ——— #reno911 —-Demo and install new countertop in bathroom vaniety wi…"
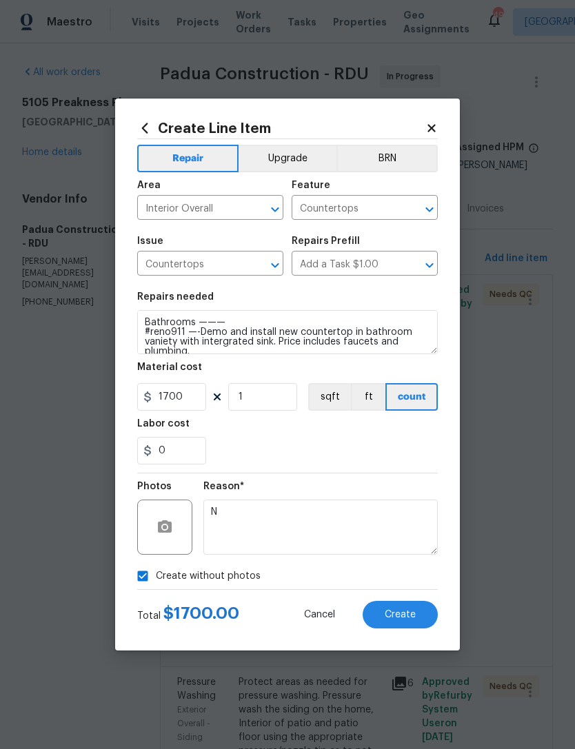
click at [287, 421] on div "Labor cost" at bounding box center [287, 428] width 300 height 18
click at [402, 612] on span "Create" at bounding box center [399, 615] width 31 height 10
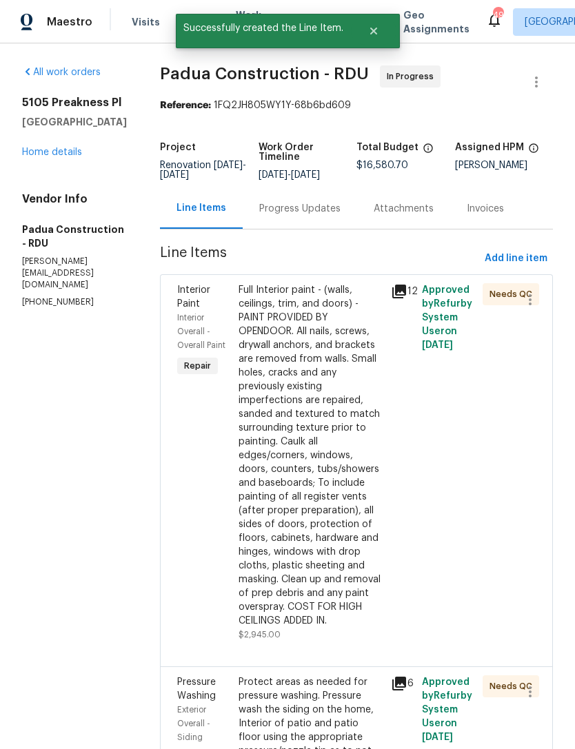
scroll to position [0, 0]
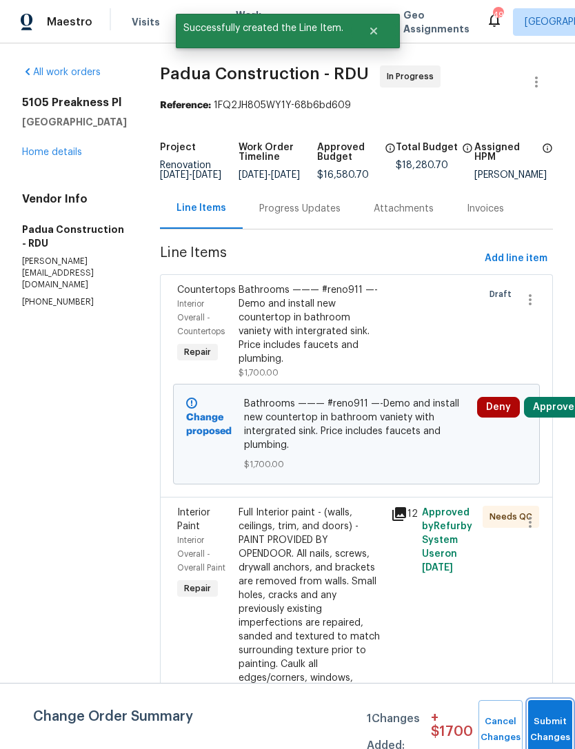
click at [551, 717] on button "Submit Changes" at bounding box center [550, 729] width 44 height 59
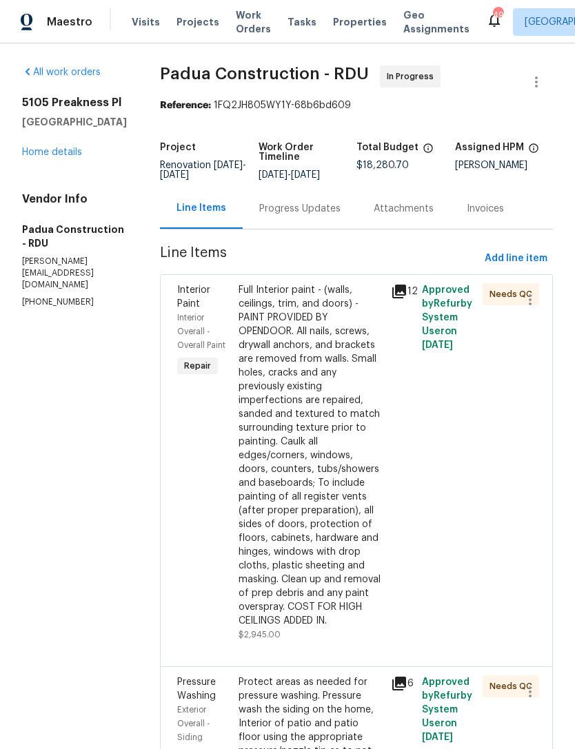
click at [57, 157] on link "Home details" at bounding box center [52, 152] width 60 height 10
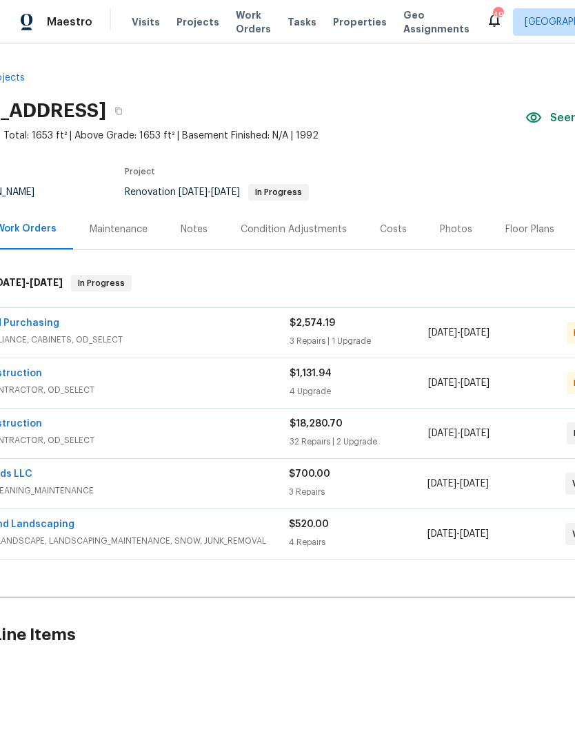
scroll to position [0, 60]
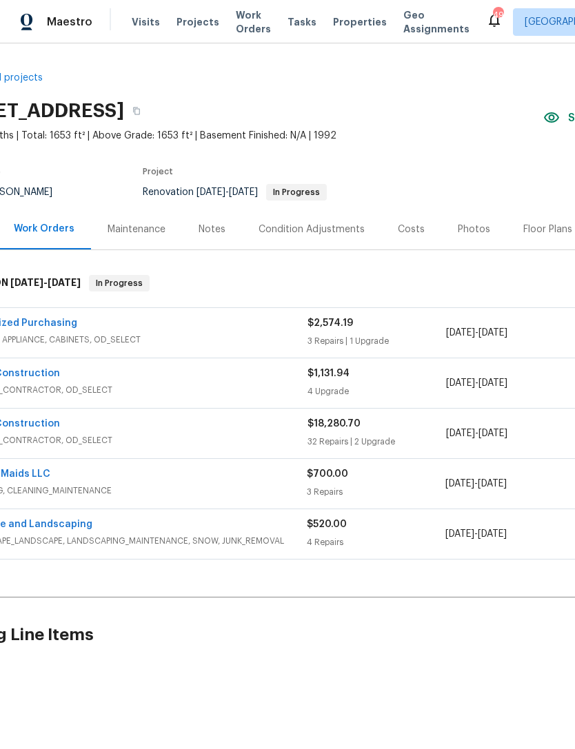
click at [410, 227] on div "Costs" at bounding box center [411, 230] width 27 height 14
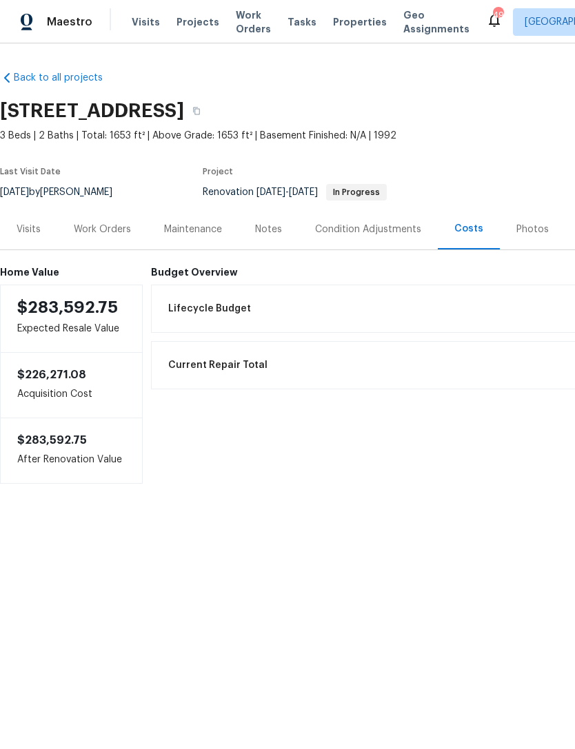
click at [108, 227] on div "Work Orders" at bounding box center [102, 230] width 57 height 14
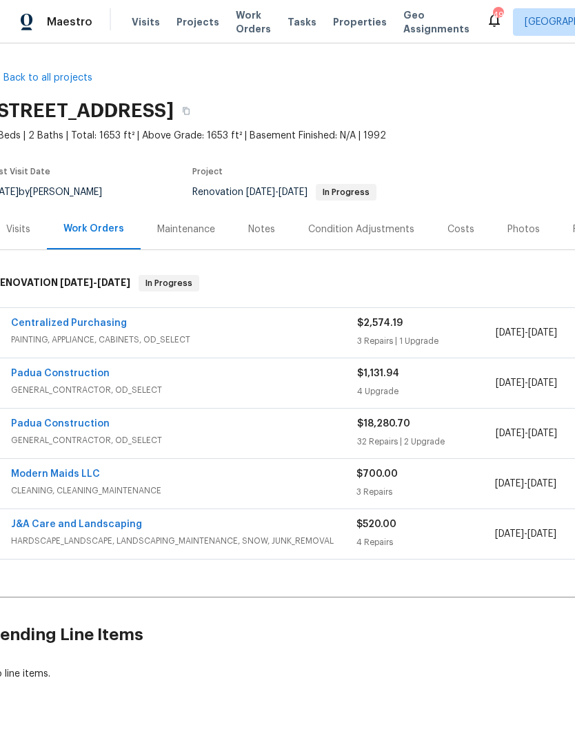
scroll to position [0, 6]
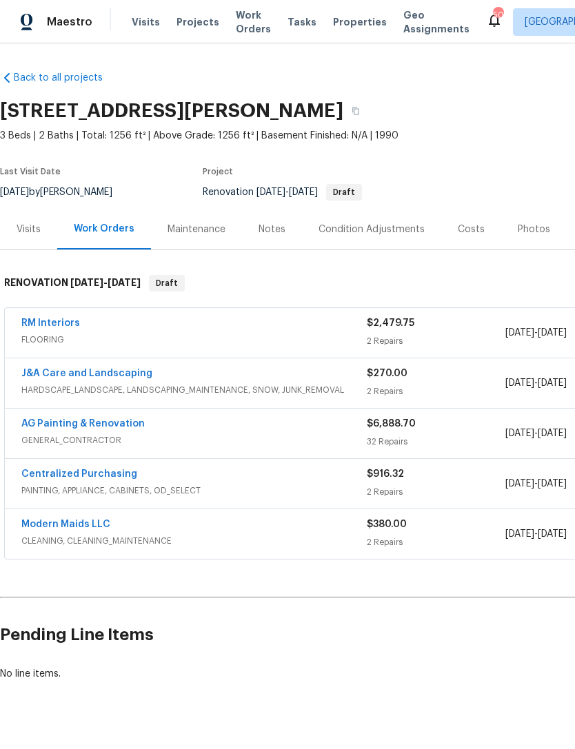
click at [222, 479] on div "Centralized Purchasing" at bounding box center [193, 475] width 345 height 17
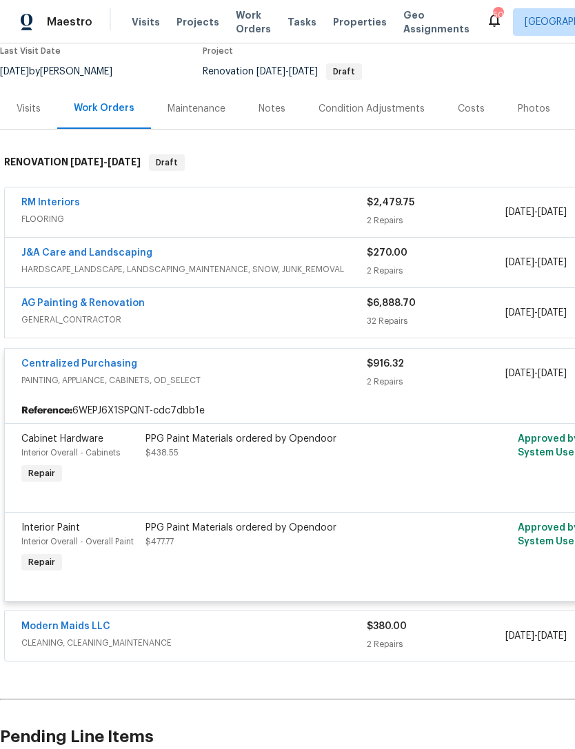
scroll to position [121, 0]
click at [283, 373] on span "PAINTING, APPLIANCE, CABINETS, OD_SELECT" at bounding box center [193, 380] width 345 height 14
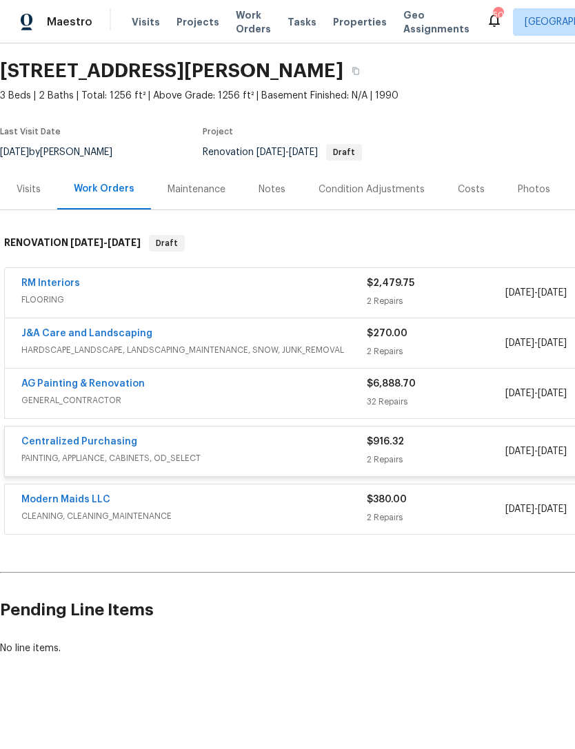
scroll to position [0, 0]
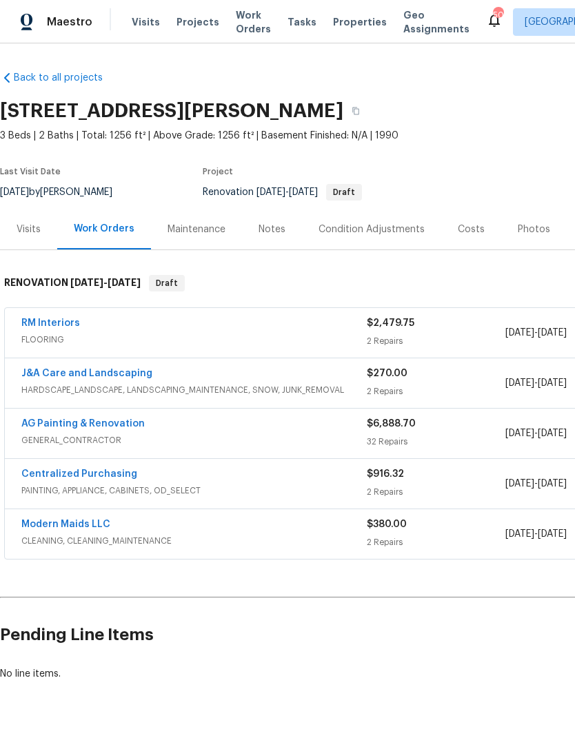
click at [462, 240] on div "Costs" at bounding box center [471, 229] width 60 height 41
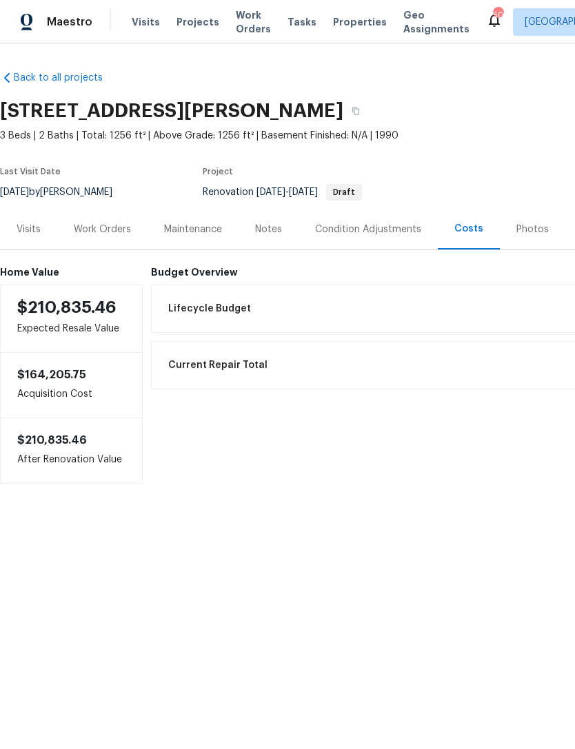
click at [94, 231] on div "Work Orders" at bounding box center [102, 230] width 57 height 14
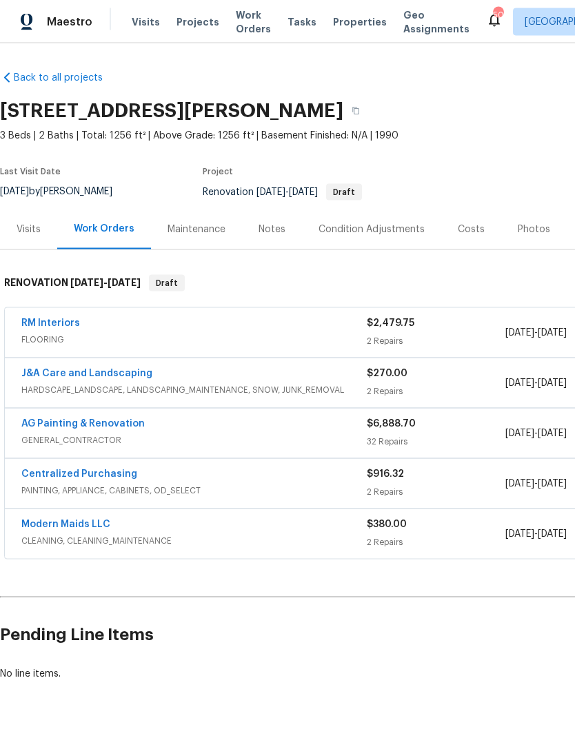
scroll to position [2, 0]
click at [466, 227] on div "Costs" at bounding box center [471, 230] width 27 height 14
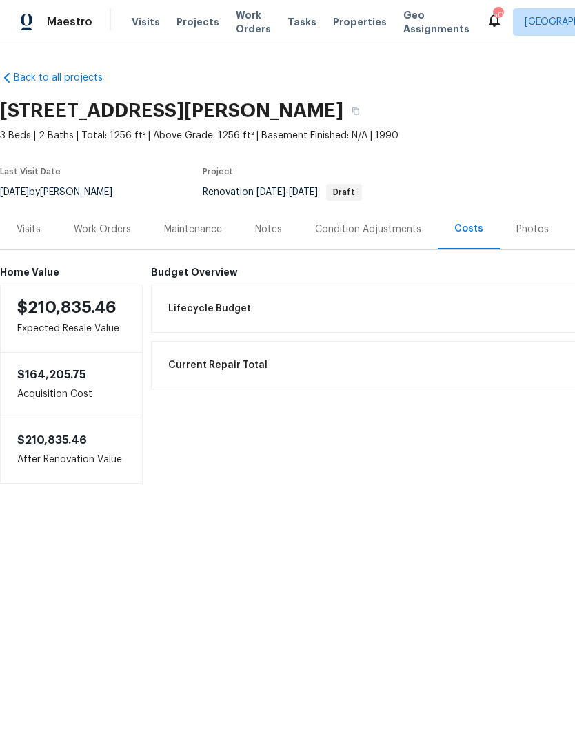
click at [113, 226] on div "Work Orders" at bounding box center [102, 230] width 57 height 14
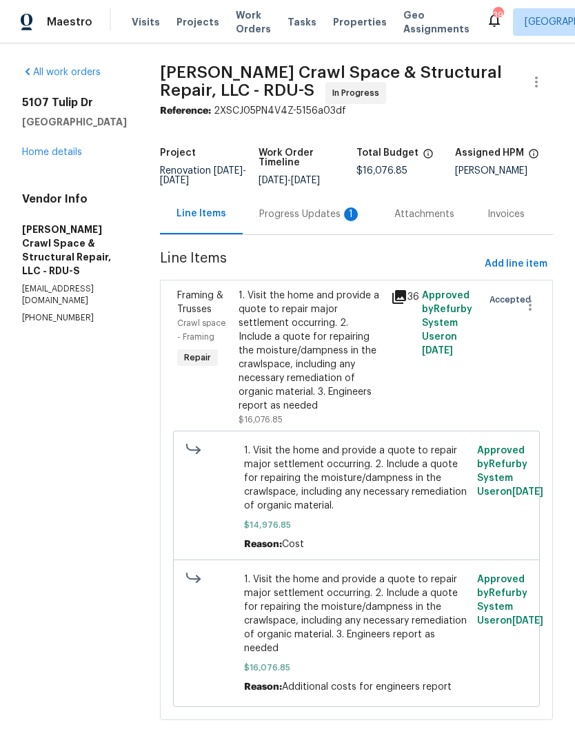
click at [318, 232] on div "Progress Updates 1" at bounding box center [310, 214] width 135 height 41
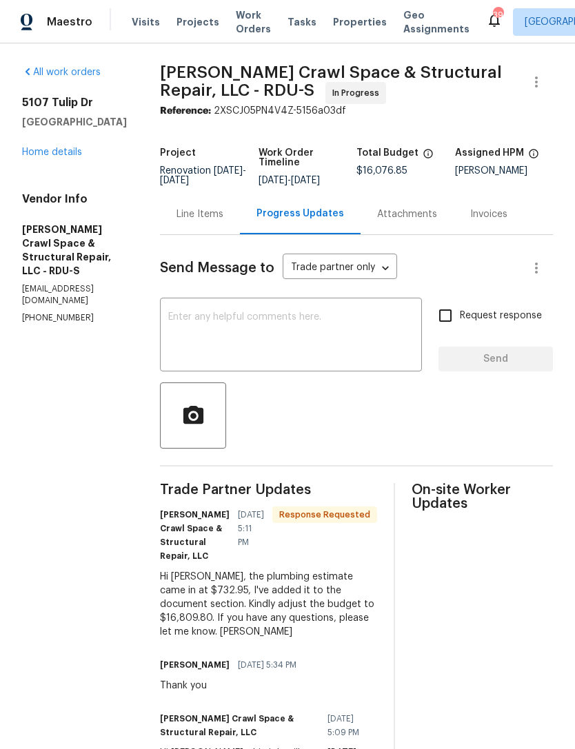
click at [223, 221] on div "Line Items" at bounding box center [199, 214] width 47 height 14
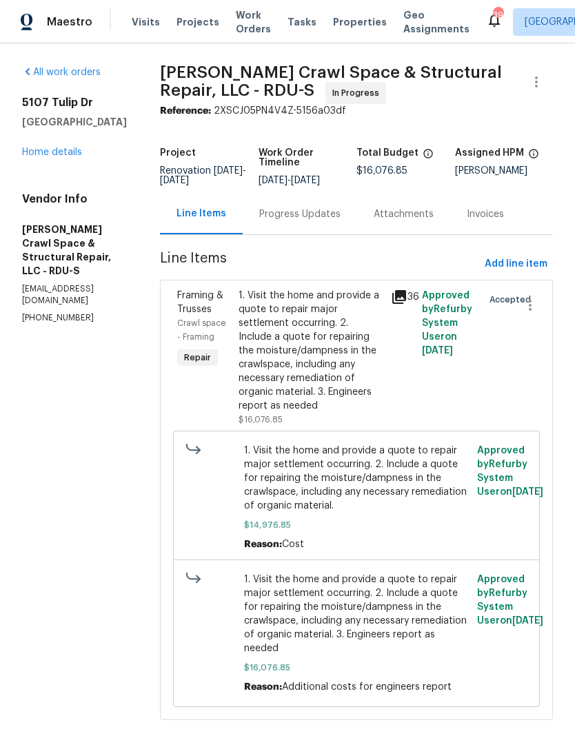
click at [305, 392] on div "1. Visit the home and provide a quote to repair major settlement occurring. 2. …" at bounding box center [310, 351] width 145 height 124
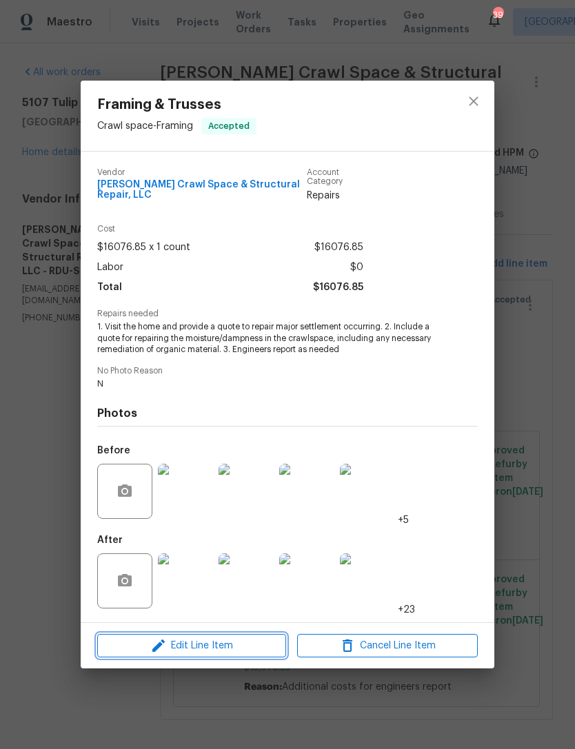
click at [209, 650] on span "Edit Line Item" at bounding box center [191, 645] width 181 height 17
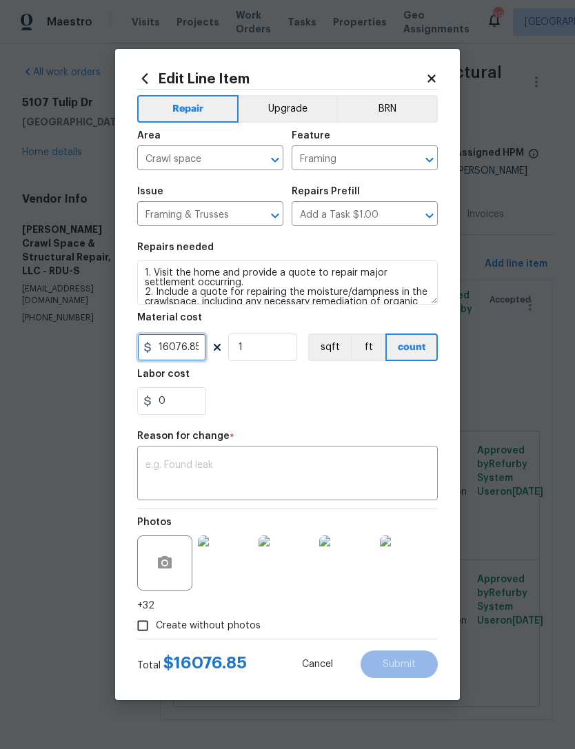
click at [198, 349] on input "16076.85" at bounding box center [171, 347] width 69 height 28
click at [299, 387] on div "Labor cost" at bounding box center [287, 378] width 300 height 18
type input "16809.8"
click at [218, 470] on textarea at bounding box center [287, 474] width 284 height 29
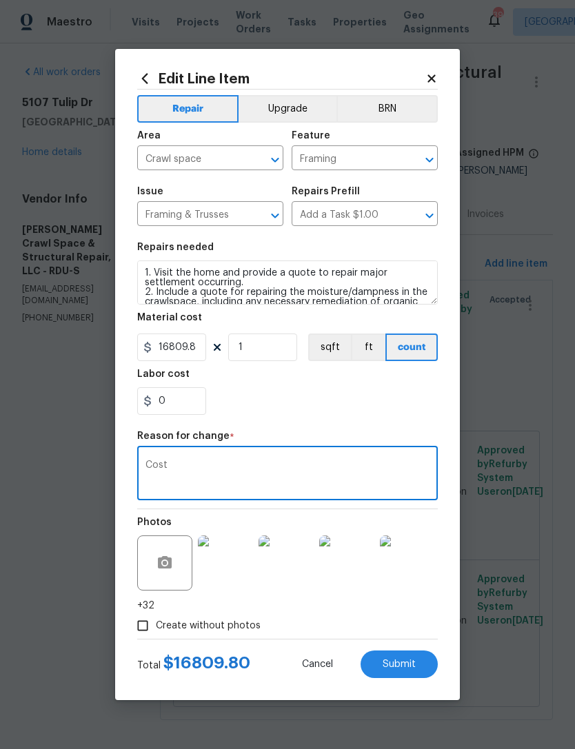
type textarea "Cost"
click at [284, 403] on div "0" at bounding box center [287, 401] width 300 height 28
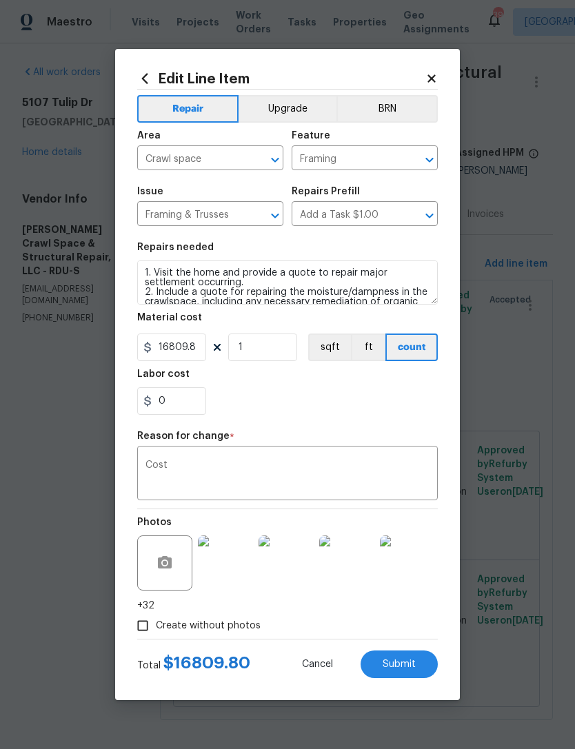
click at [399, 668] on span "Submit" at bounding box center [398, 664] width 33 height 10
type input "16076.85"
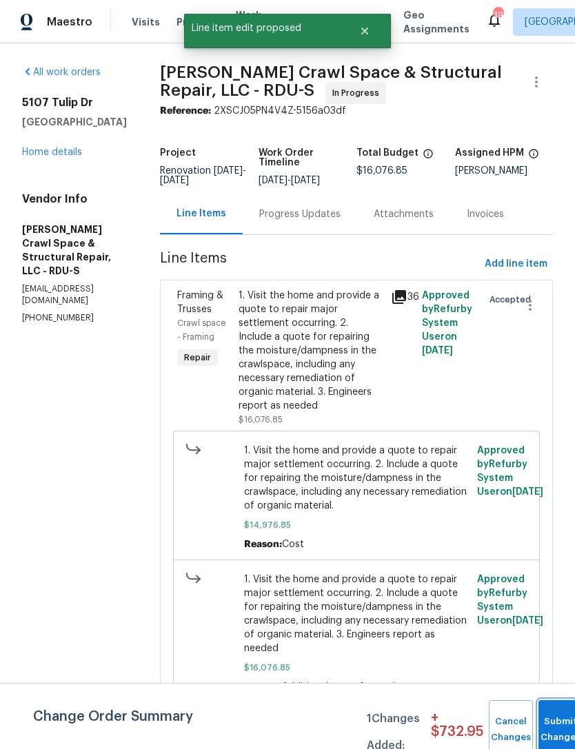
click at [548, 712] on button "Submit Changes" at bounding box center [560, 729] width 44 height 59
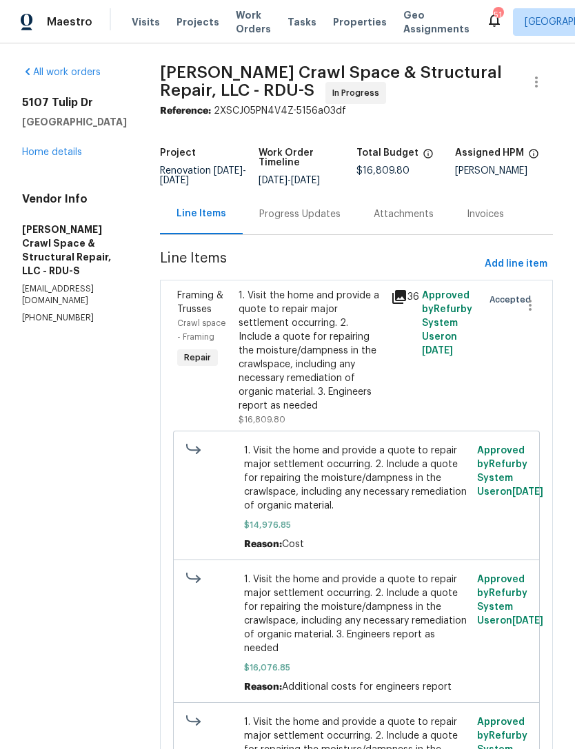
click at [307, 232] on div "Progress Updates" at bounding box center [300, 214] width 114 height 41
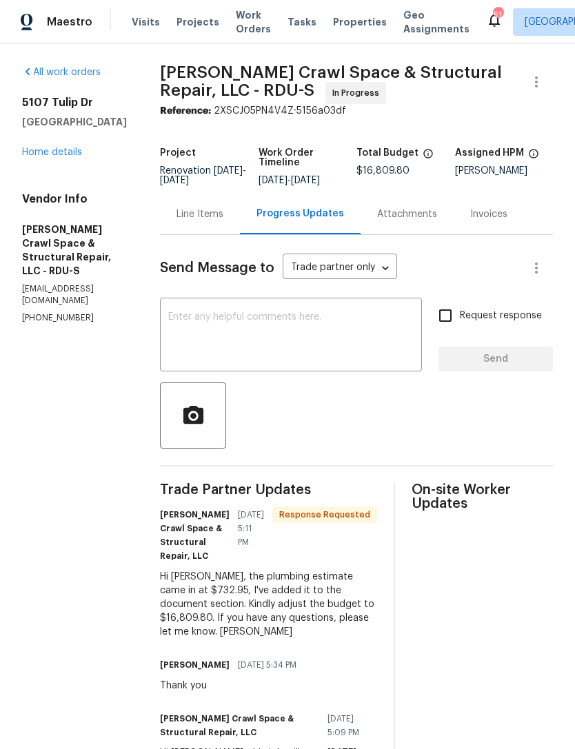
click at [320, 351] on textarea at bounding box center [290, 336] width 245 height 48
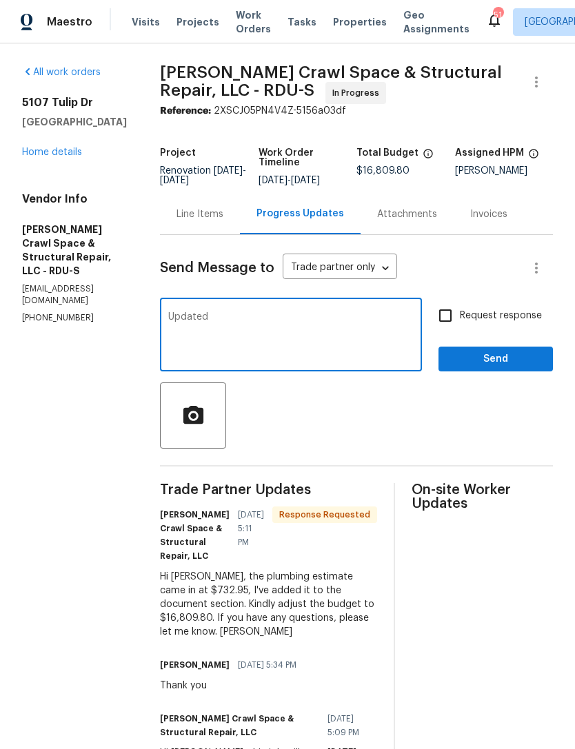
type textarea "Updated"
click at [479, 366] on span "Send" at bounding box center [495, 359] width 92 height 17
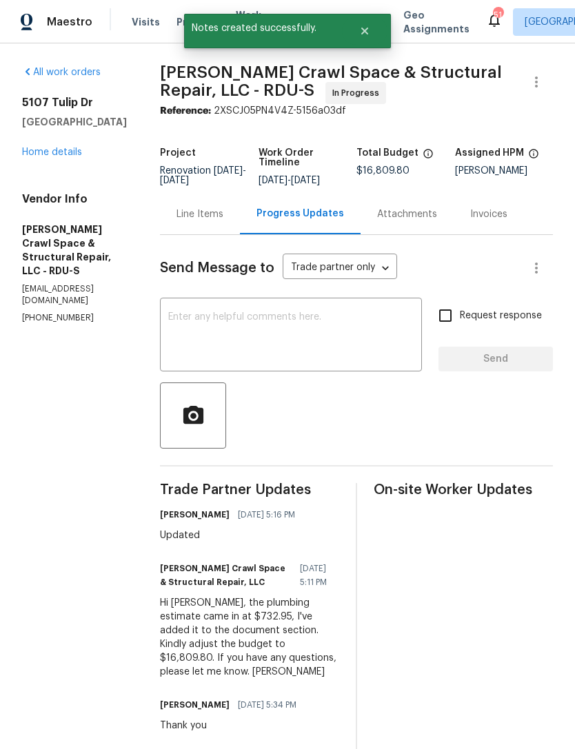
click at [70, 165] on div "All work orders 5107 Tulip Dr Fayetteville, NC 28304 Home details Vendor Info F…" at bounding box center [74, 194] width 105 height 258
click at [53, 154] on link "Home details" at bounding box center [52, 152] width 60 height 10
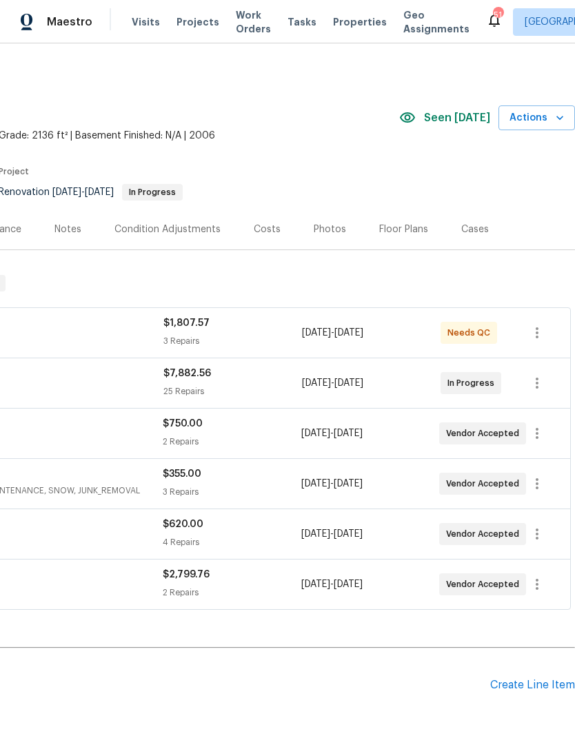
scroll to position [0, 204]
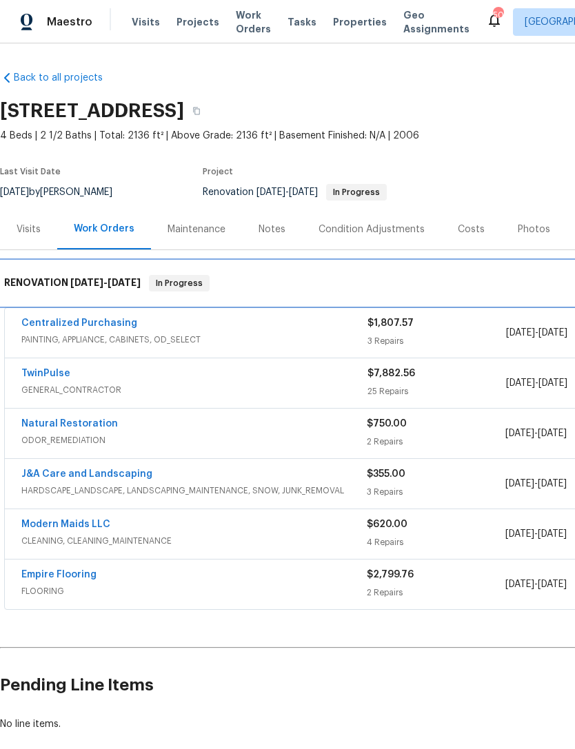
click at [418, 295] on div "RENOVATION [DATE] - [DATE] In Progress" at bounding box center [389, 283] width 779 height 44
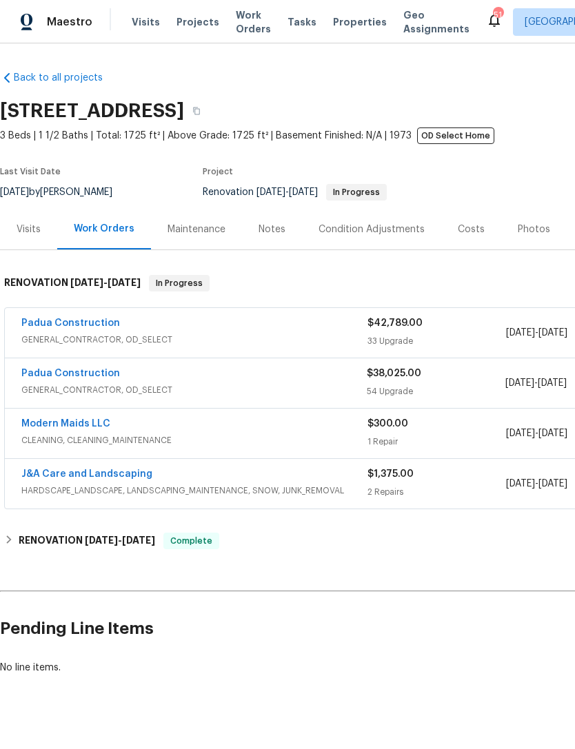
click at [234, 484] on div "J&A Care and Landscaping" at bounding box center [194, 475] width 346 height 17
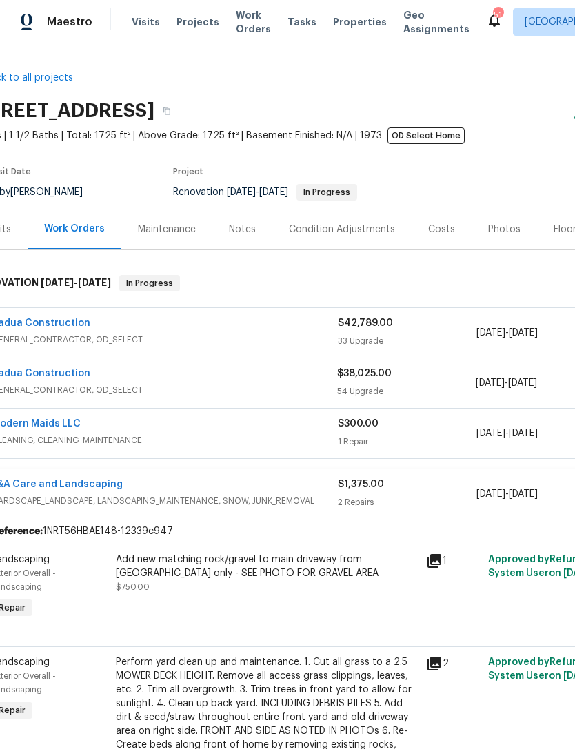
scroll to position [0, 31]
click at [121, 474] on div "J&A Care and Landscaping HARDSCAPE_LANDSCAPE, LANDSCAPING_MAINTENANCE, SNOW, JU…" at bounding box center [358, 494] width 769 height 50
click at [88, 480] on link "J&A Care and Landscaping" at bounding box center [55, 485] width 131 height 10
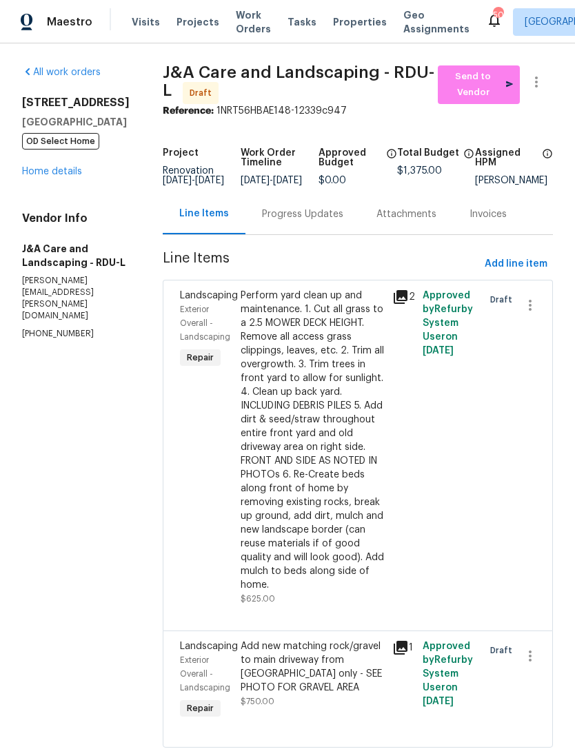
click at [72, 172] on link "Home details" at bounding box center [52, 172] width 60 height 10
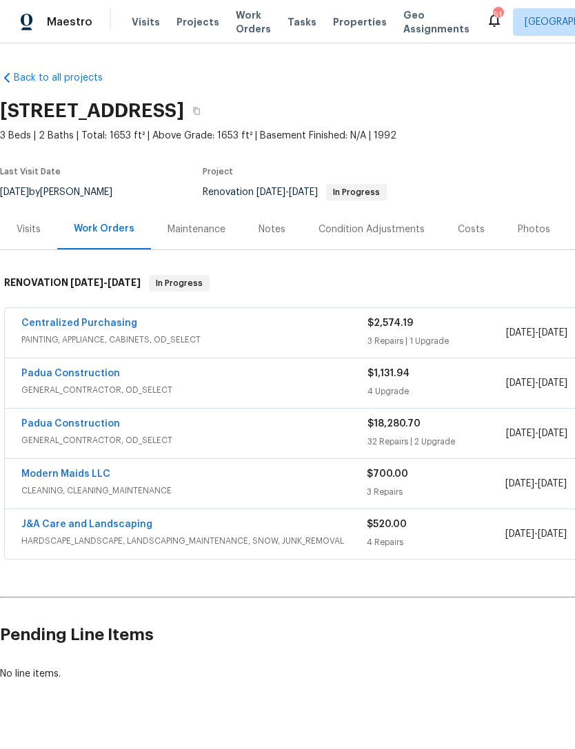
click at [76, 373] on link "Padua Construction" at bounding box center [70, 374] width 99 height 10
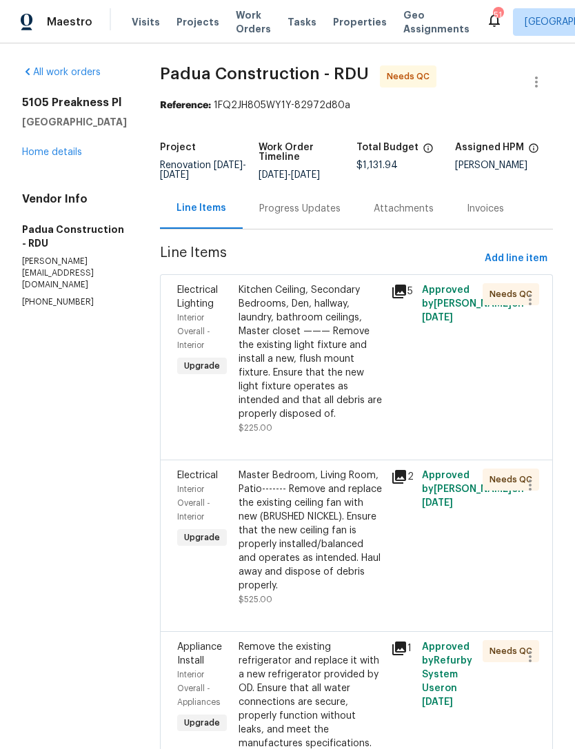
click at [291, 357] on div "Kitchen Ceiling, Secondary Bedrooms, Den, hallway, laundry, bathroom ceilings, …" at bounding box center [310, 352] width 145 height 138
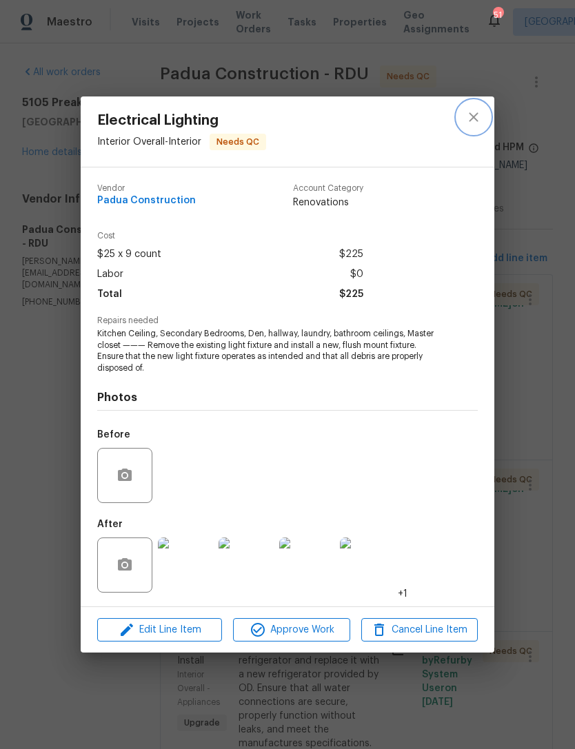
click at [483, 120] on button "close" at bounding box center [473, 117] width 33 height 33
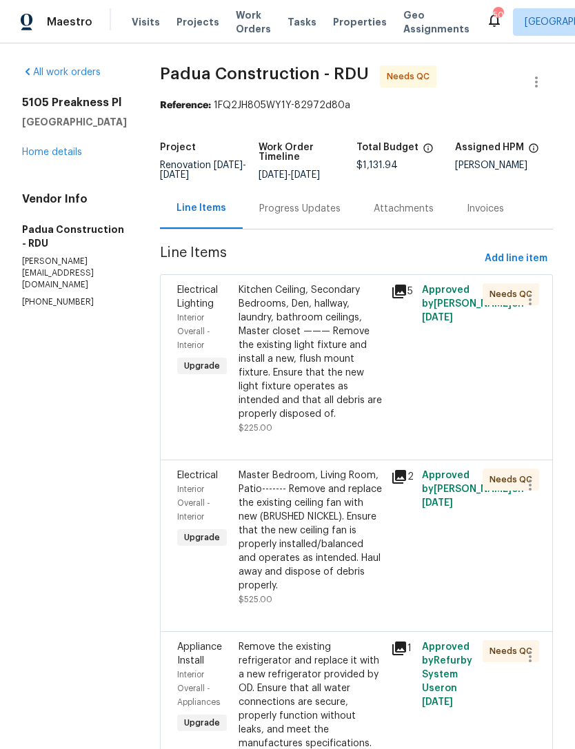
click at [66, 157] on link "Home details" at bounding box center [52, 152] width 60 height 10
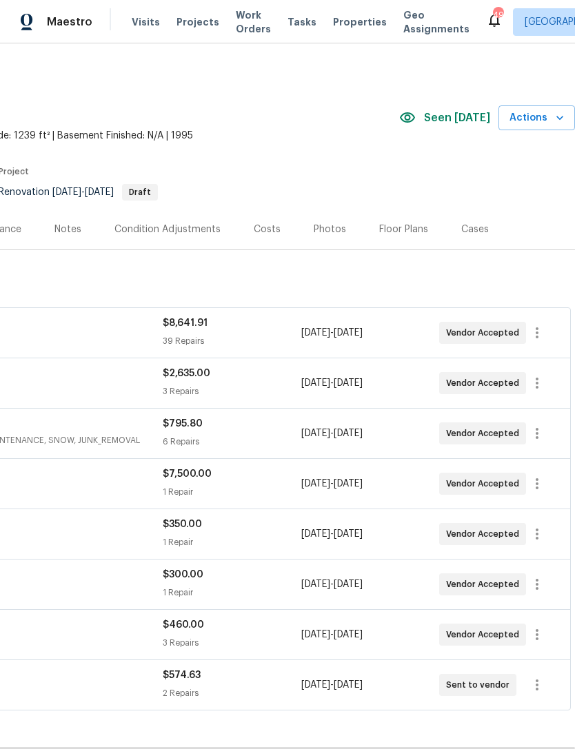
scroll to position [0, 204]
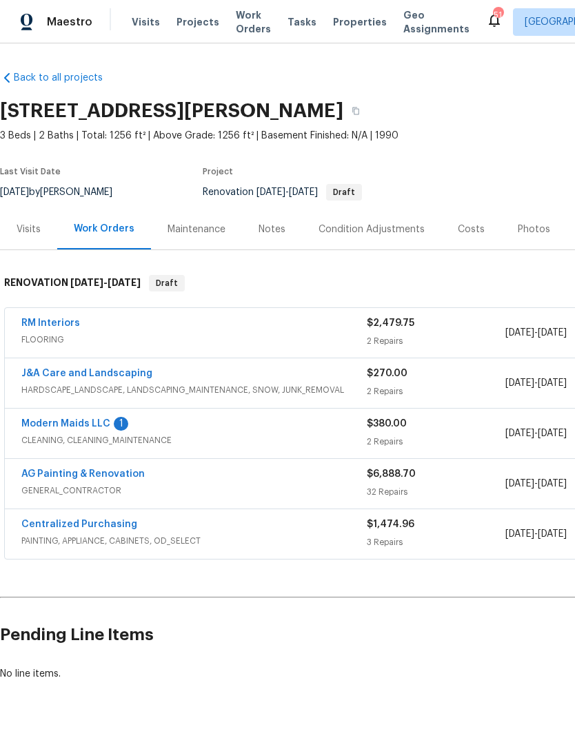
click at [63, 422] on link "Modern Maids LLC" at bounding box center [65, 424] width 89 height 10
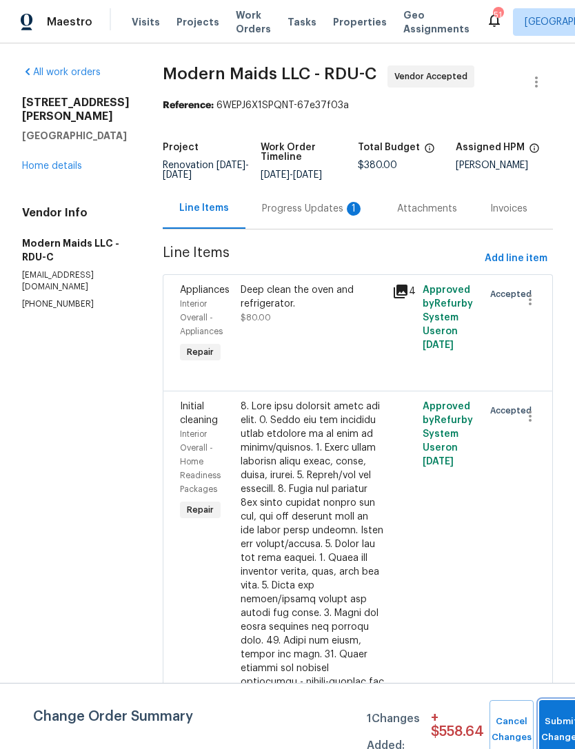
click at [555, 712] on button "Submit Changes" at bounding box center [561, 729] width 44 height 59
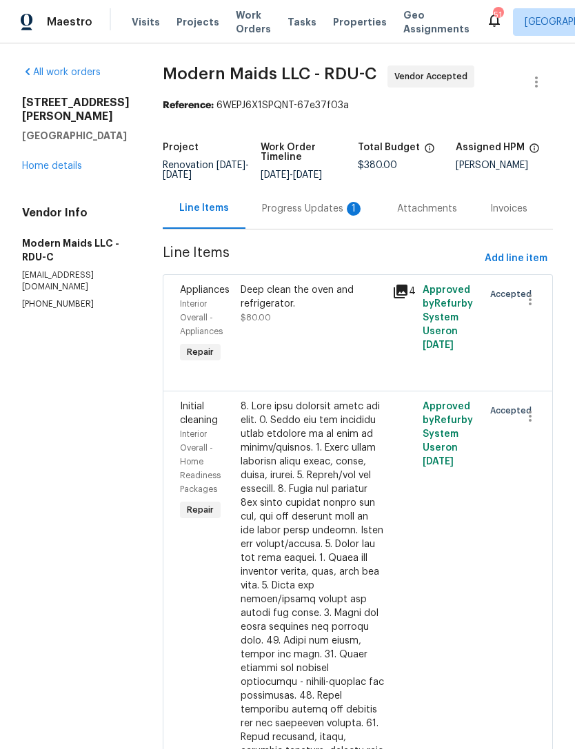
click at [311, 216] on div "Progress Updates 1" at bounding box center [313, 209] width 102 height 14
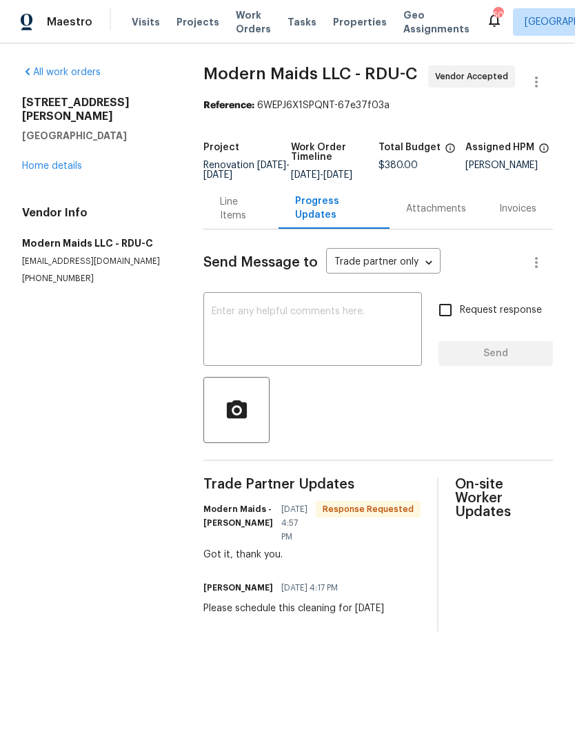
click at [71, 144] on div "7244 Montoro Ct Fayetteville, NC 28314 Home details" at bounding box center [96, 134] width 148 height 77
click at [64, 161] on link "Home details" at bounding box center [52, 166] width 60 height 10
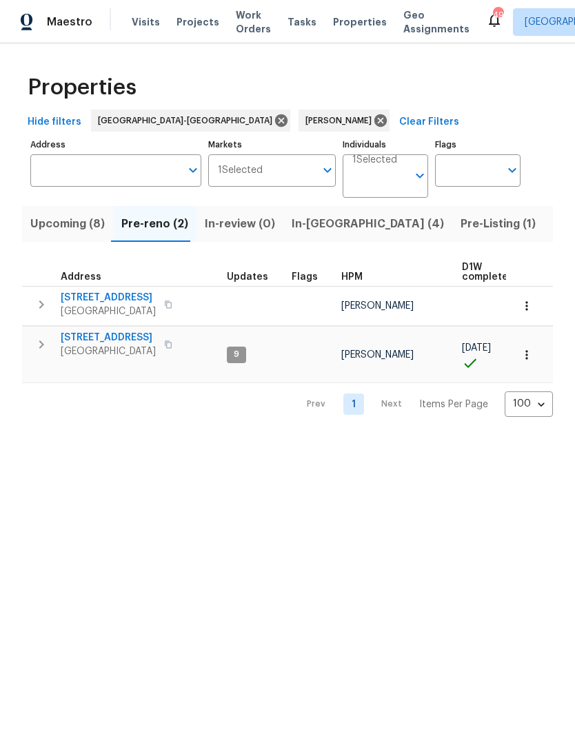
click at [73, 221] on span "Upcoming (8)" at bounding box center [67, 223] width 74 height 19
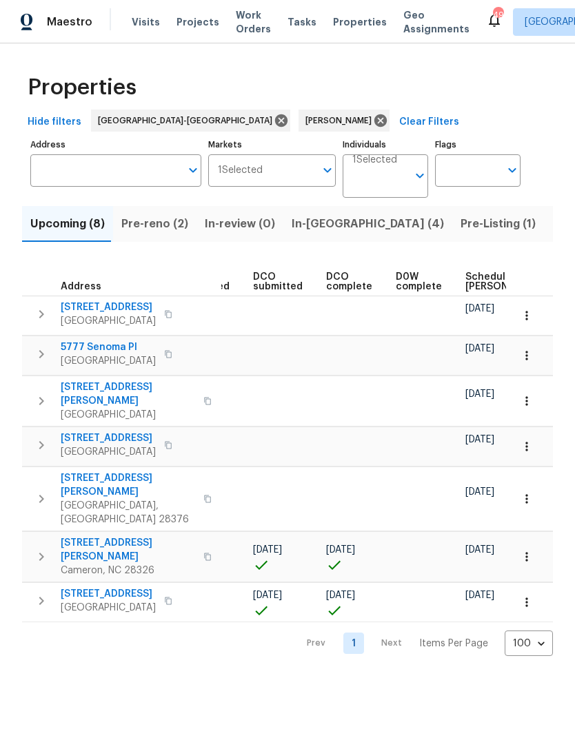
scroll to position [0, 213]
click at [478, 281] on span "Scheduled [PERSON_NAME]" at bounding box center [498, 281] width 78 height 19
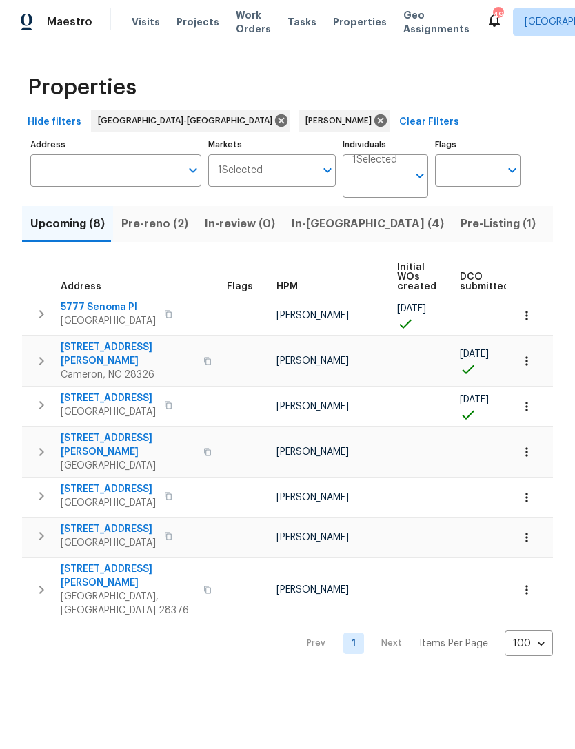
click at [180, 223] on span "Pre-reno (2)" at bounding box center [154, 223] width 67 height 19
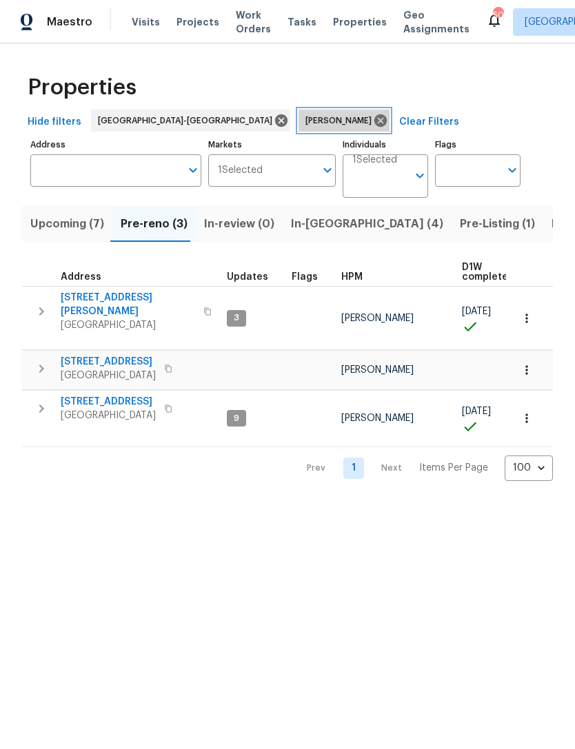
click at [374, 124] on icon at bounding box center [380, 120] width 12 height 12
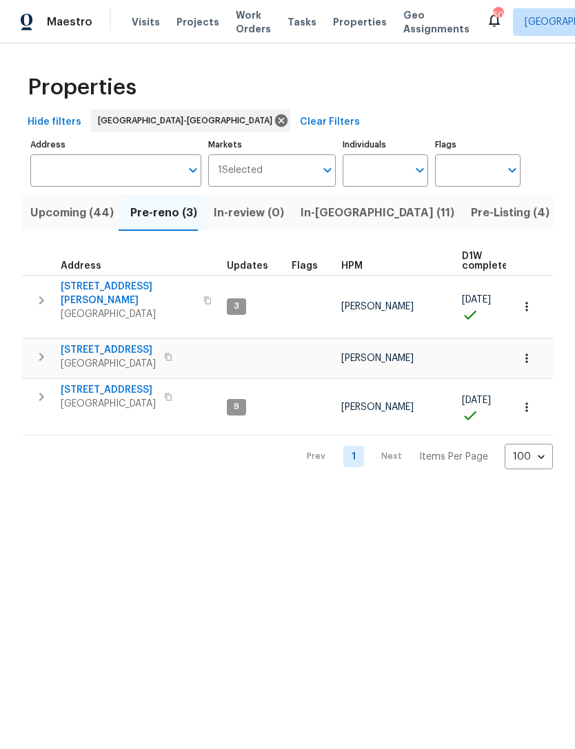
click at [312, 209] on span "In-[GEOGRAPHIC_DATA] (11)" at bounding box center [377, 212] width 154 height 19
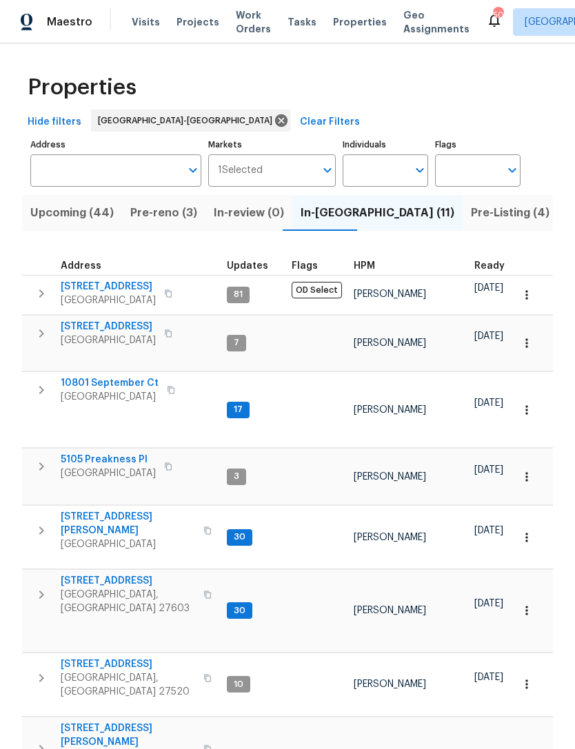
click at [381, 168] on input "Individuals" at bounding box center [374, 170] width 65 height 32
type input "[PERSON_NAME]"
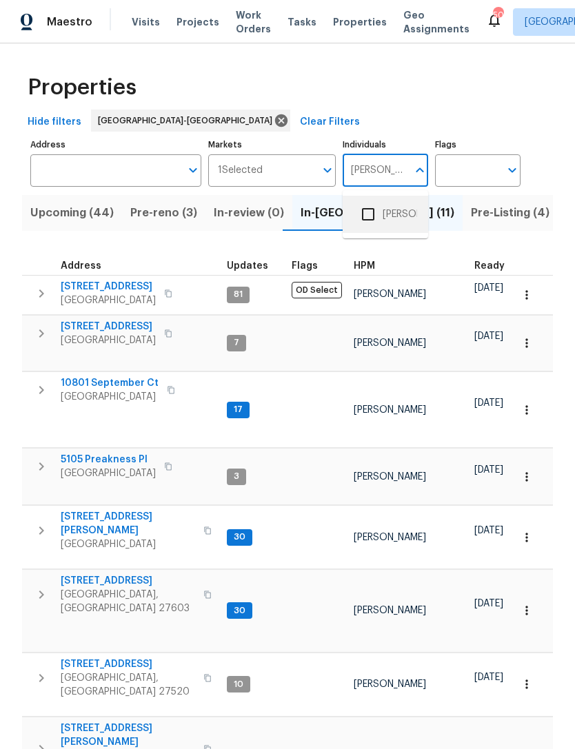
click at [399, 209] on li "Lee Privette" at bounding box center [384, 214] width 63 height 29
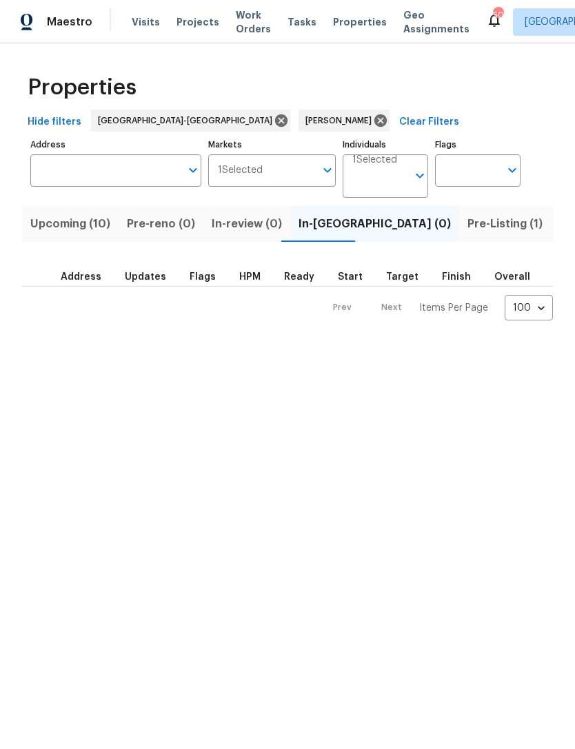
click at [90, 229] on span "Upcoming (10)" at bounding box center [70, 223] width 80 height 19
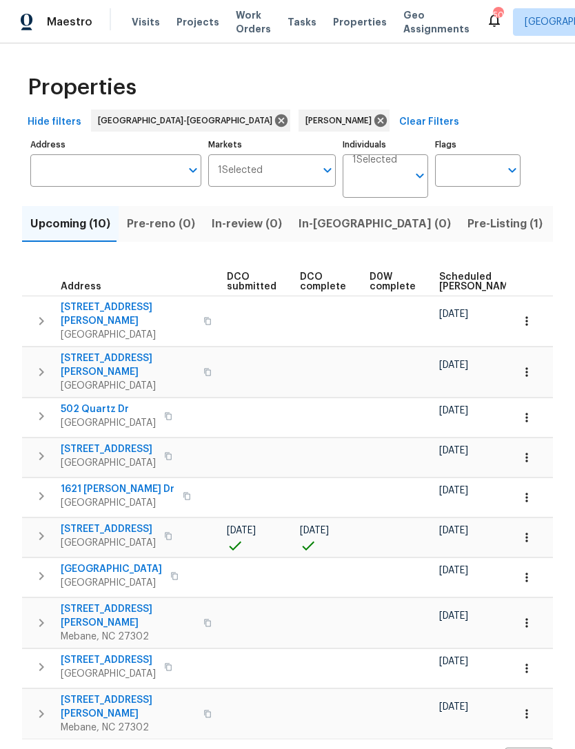
scroll to position [0, 256]
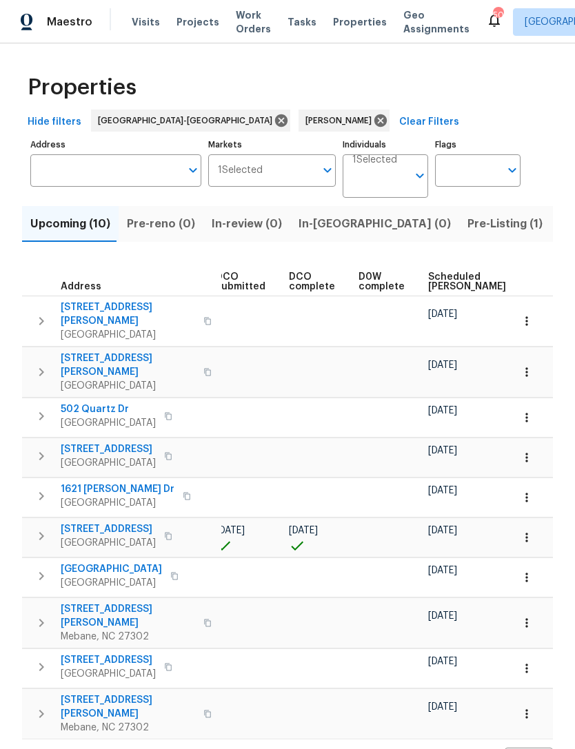
click at [435, 284] on span "Scheduled COE" at bounding box center [467, 281] width 78 height 19
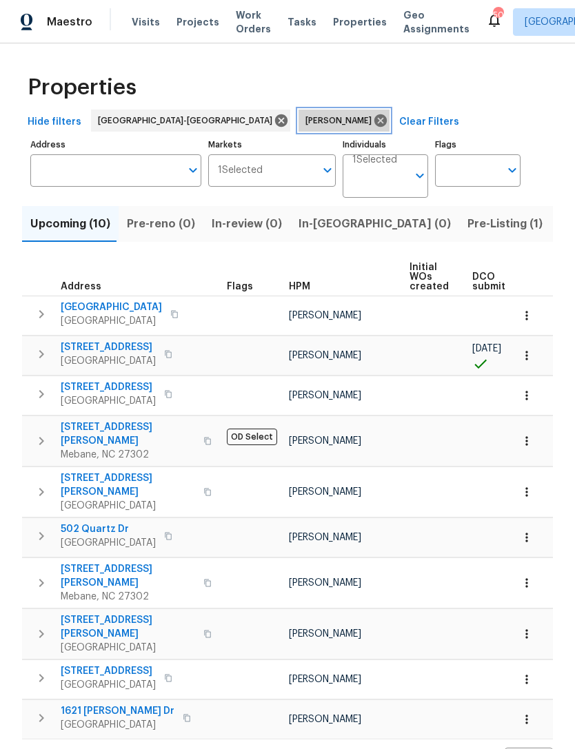
click at [373, 119] on icon at bounding box center [380, 120] width 15 height 15
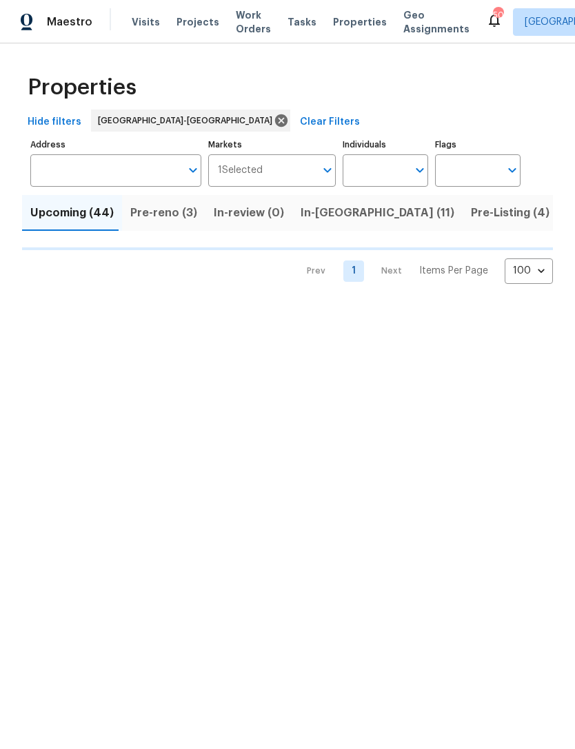
click at [368, 171] on input "Individuals" at bounding box center [374, 170] width 65 height 32
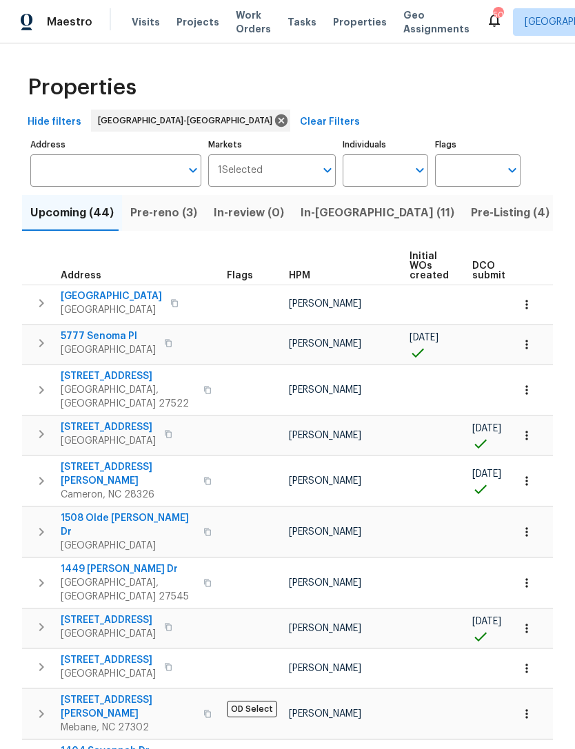
click at [391, 174] on input "Individuals" at bounding box center [374, 170] width 65 height 32
type input "Preston"
click at [380, 216] on input "checkbox" at bounding box center [367, 214] width 29 height 29
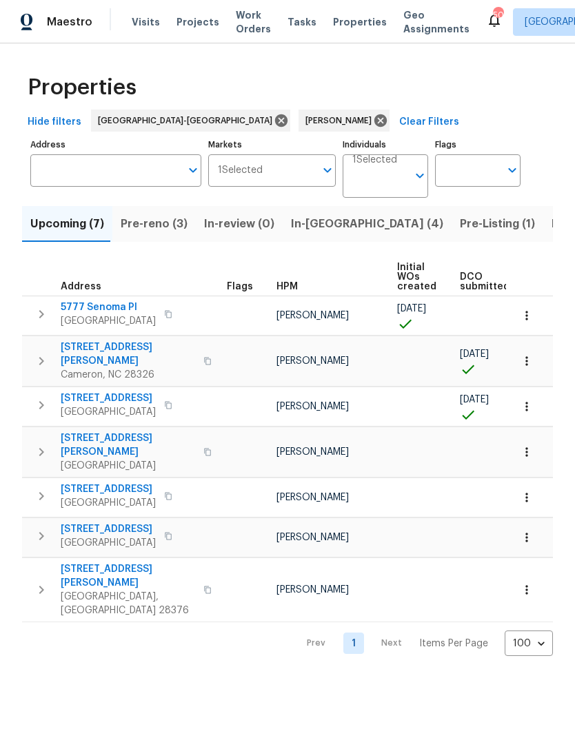
click at [152, 224] on span "Pre-reno (3)" at bounding box center [154, 223] width 67 height 19
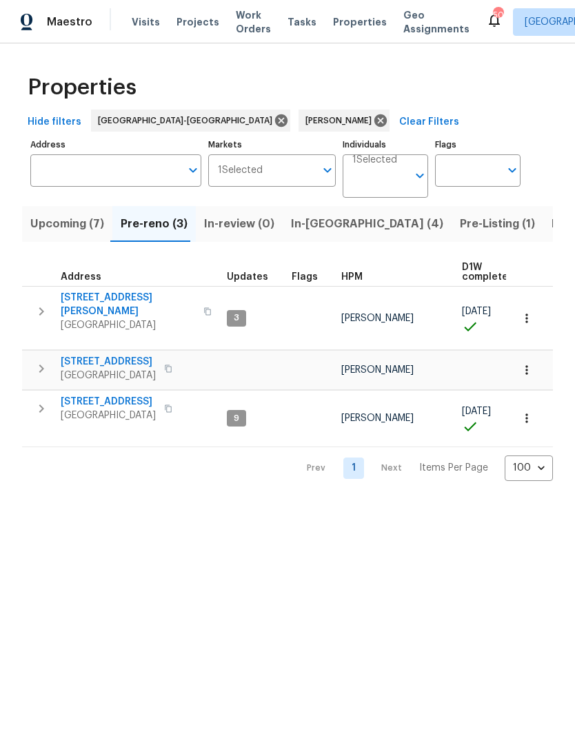
click at [70, 226] on span "Upcoming (7)" at bounding box center [67, 223] width 74 height 19
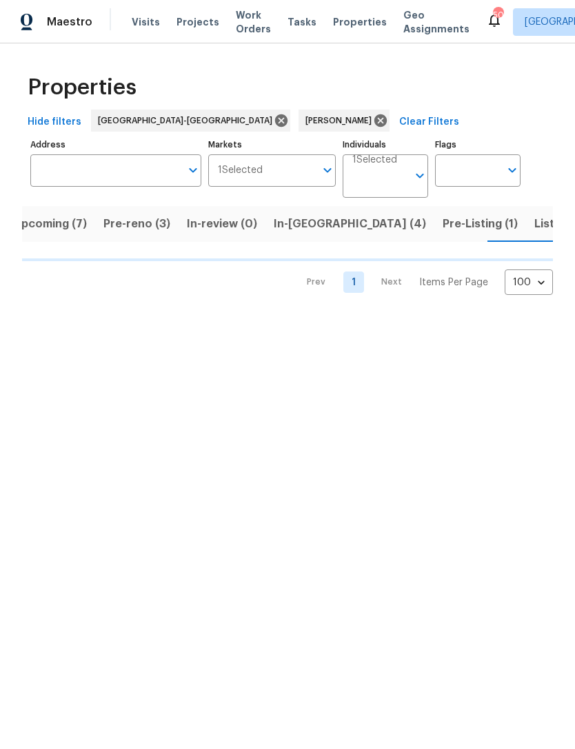
scroll to position [0, 20]
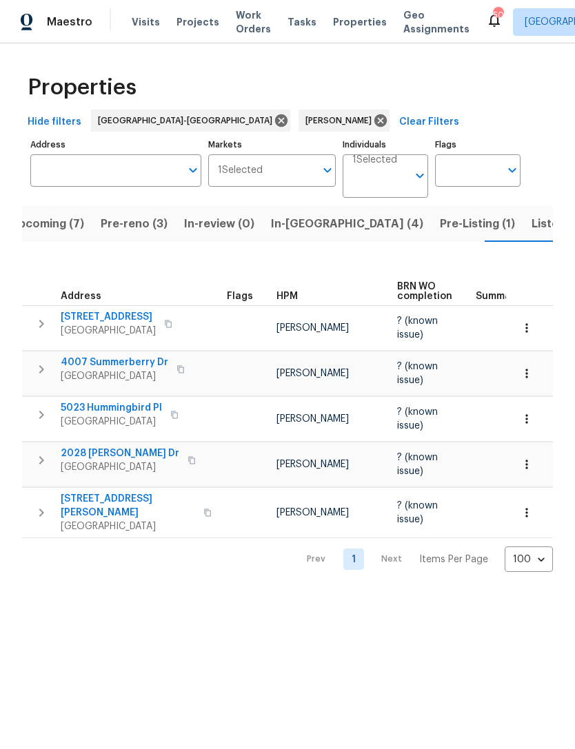
click at [531, 226] on span "Listed (11)" at bounding box center [558, 223] width 54 height 19
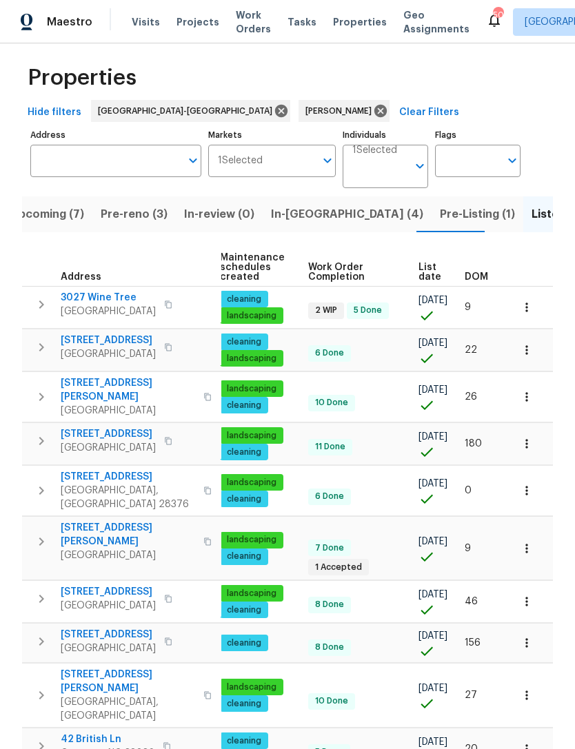
scroll to position [0, 177]
click at [62, 213] on span "Upcoming (7)" at bounding box center [47, 214] width 74 height 19
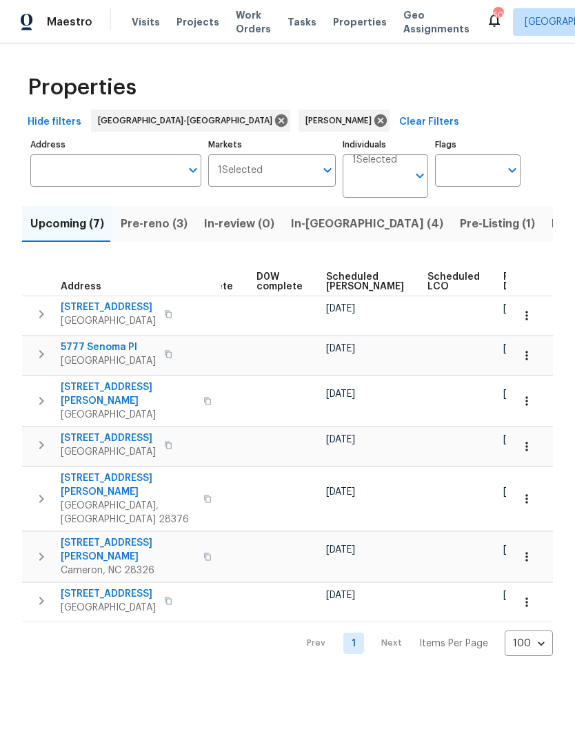
scroll to position [0, 345]
click at [334, 282] on span "Scheduled [PERSON_NAME]" at bounding box center [366, 281] width 78 height 19
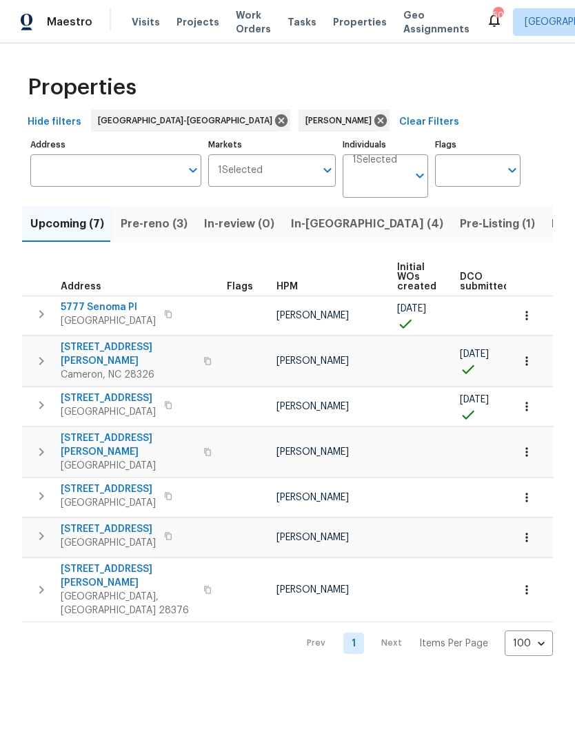
click at [136, 348] on span "[STREET_ADDRESS][PERSON_NAME]" at bounding box center [128, 354] width 134 height 28
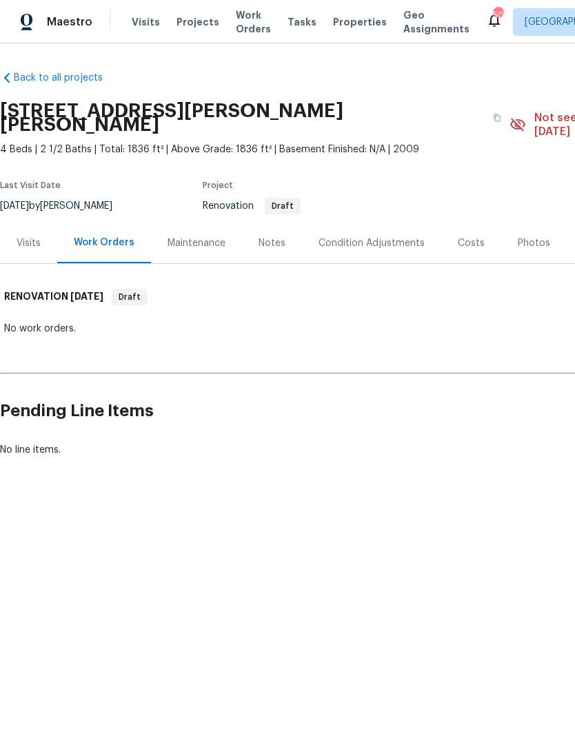
click at [30, 236] on div "Visits" at bounding box center [29, 243] width 24 height 14
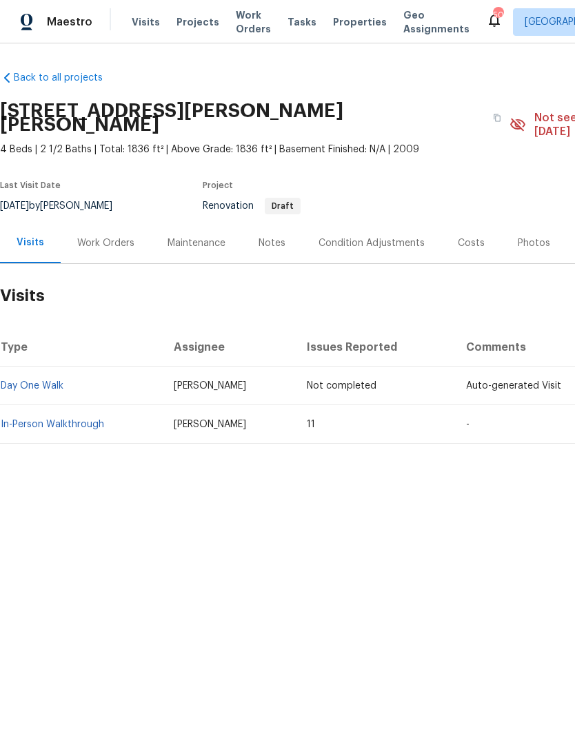
click at [85, 420] on link "In-Person Walkthrough" at bounding box center [52, 425] width 103 height 10
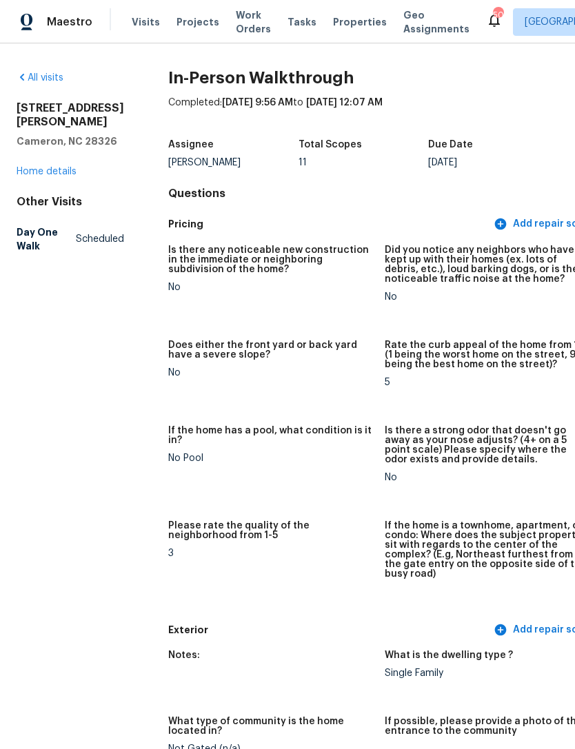
click at [49, 176] on link "Home details" at bounding box center [47, 172] width 60 height 10
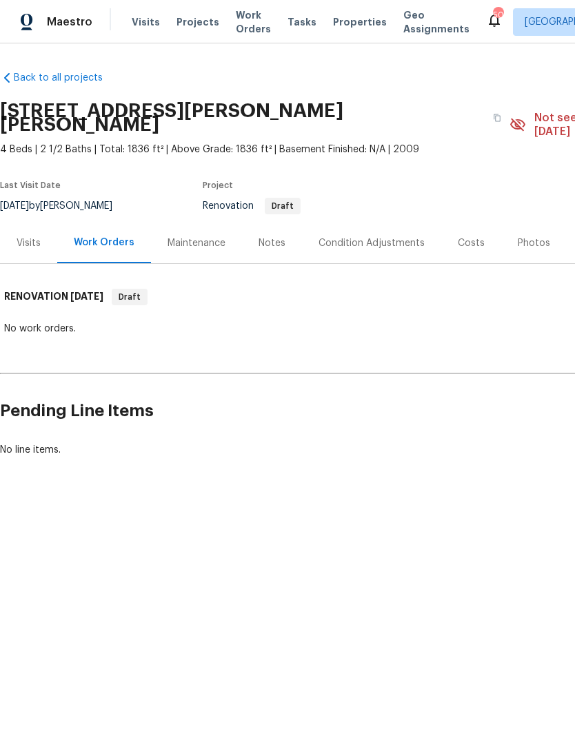
click at [267, 236] on div "Notes" at bounding box center [271, 243] width 27 height 14
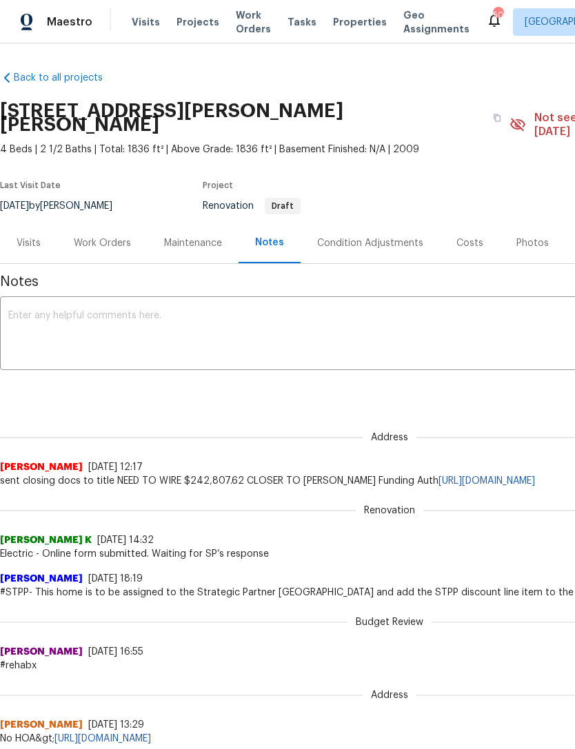
click at [85, 236] on div "Work Orders" at bounding box center [102, 243] width 57 height 14
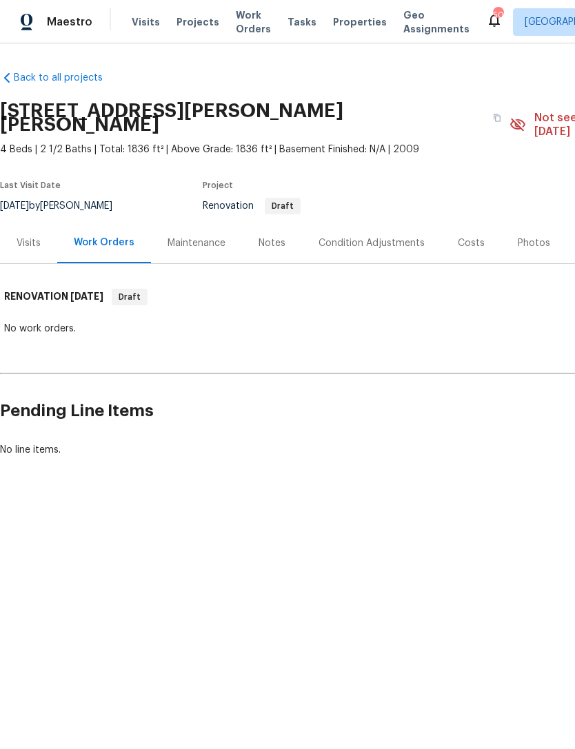
click at [527, 236] on div "Photos" at bounding box center [533, 243] width 32 height 14
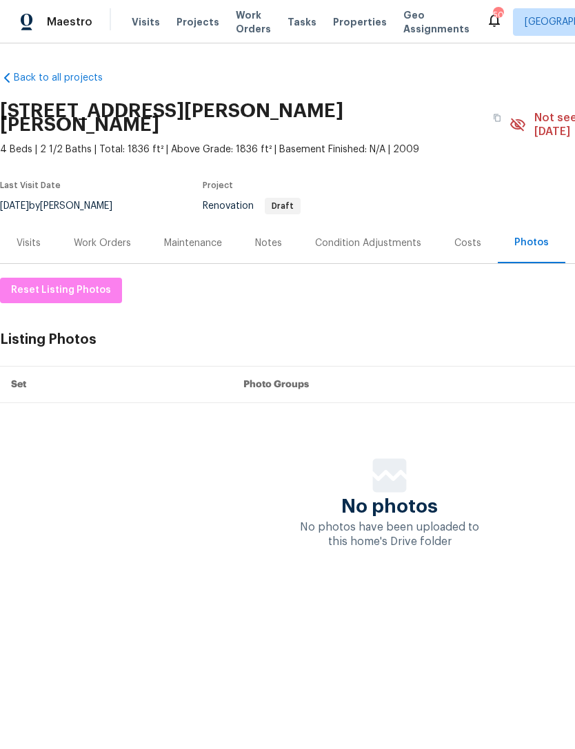
click at [89, 236] on div "Work Orders" at bounding box center [102, 243] width 57 height 14
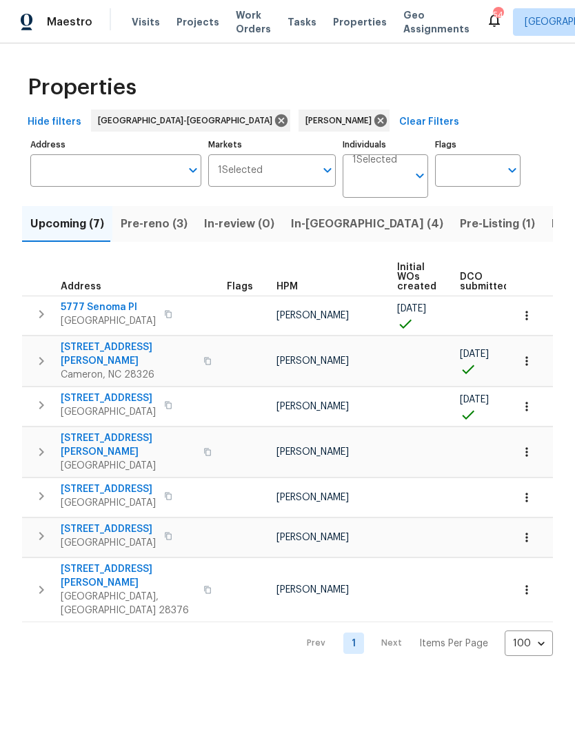
click at [460, 218] on span "Pre-Listing (1)" at bounding box center [497, 223] width 75 height 19
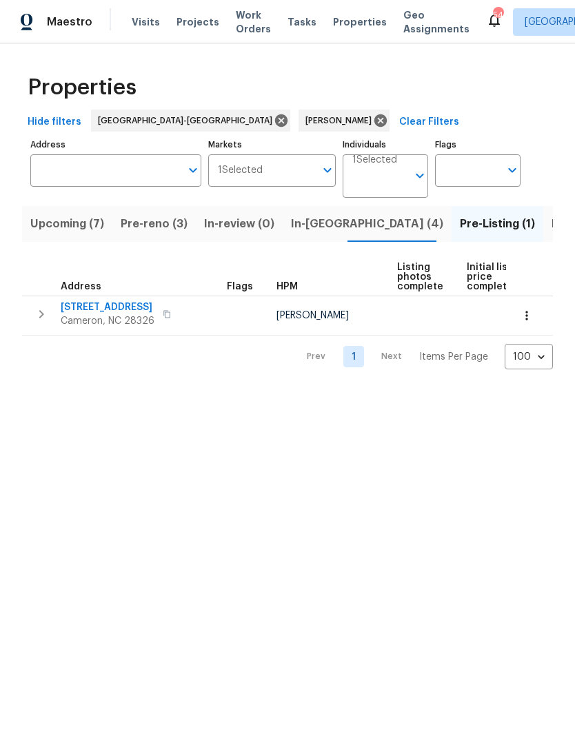
click at [122, 310] on span "[STREET_ADDRESS]" at bounding box center [108, 307] width 94 height 14
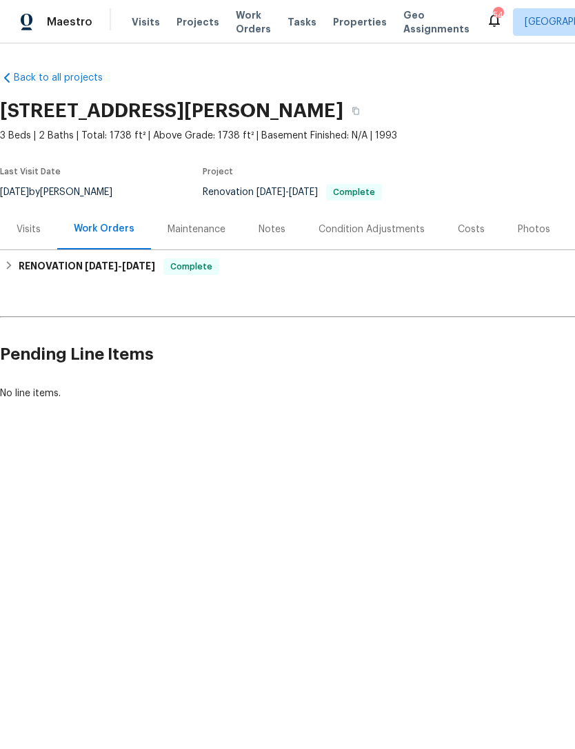
click at [520, 229] on div "Photos" at bounding box center [533, 230] width 32 height 14
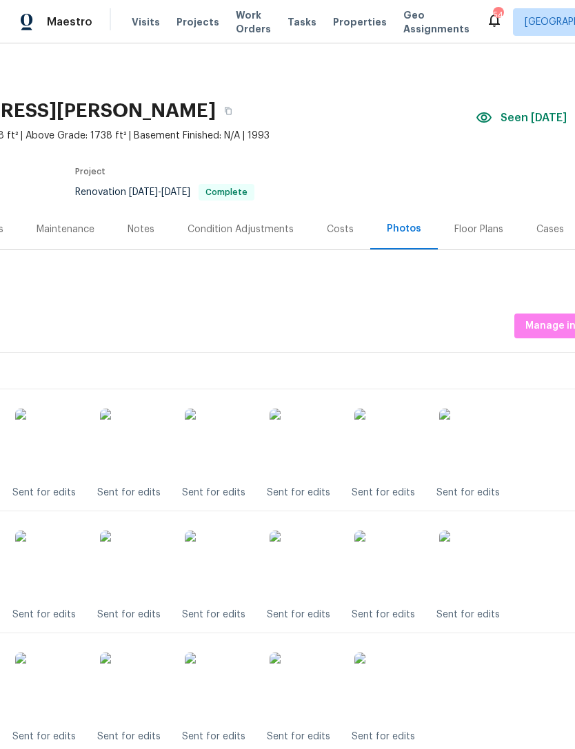
scroll to position [0, 127]
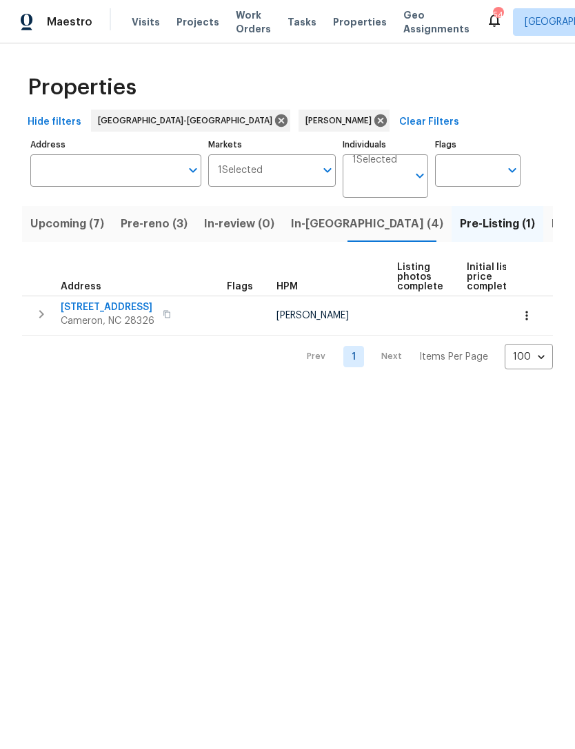
click at [70, 223] on span "Upcoming (7)" at bounding box center [67, 223] width 74 height 19
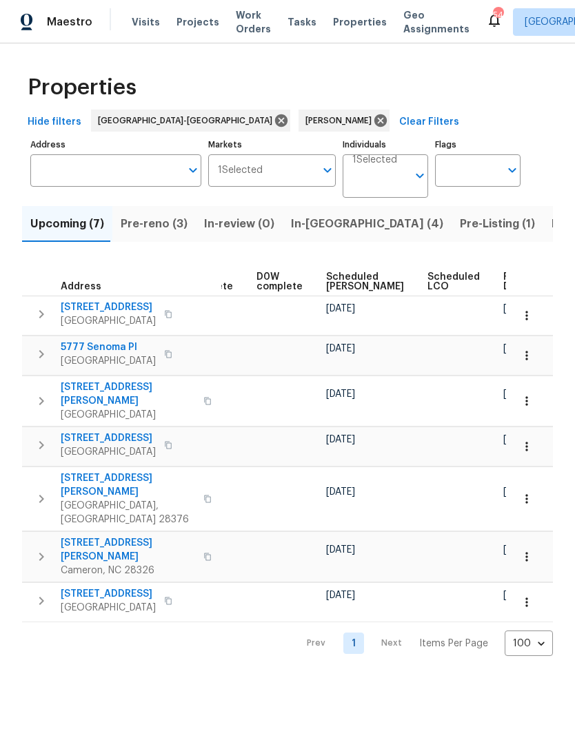
scroll to position [0, 345]
click at [348, 287] on span "Scheduled [PERSON_NAME]" at bounding box center [366, 281] width 78 height 19
